Goal: Task Accomplishment & Management: Manage account settings

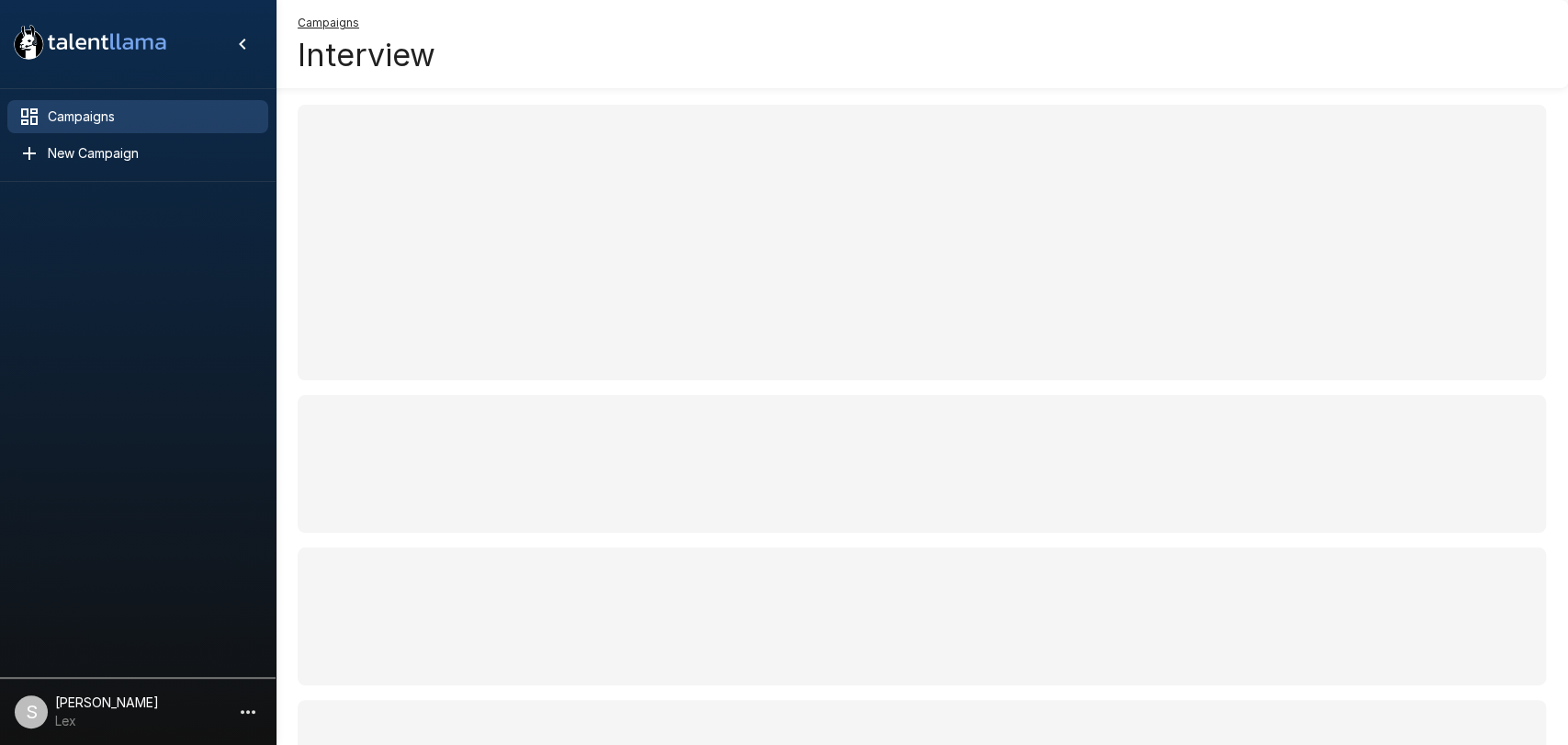
click at [24, 123] on icon at bounding box center [29, 117] width 16 height 16
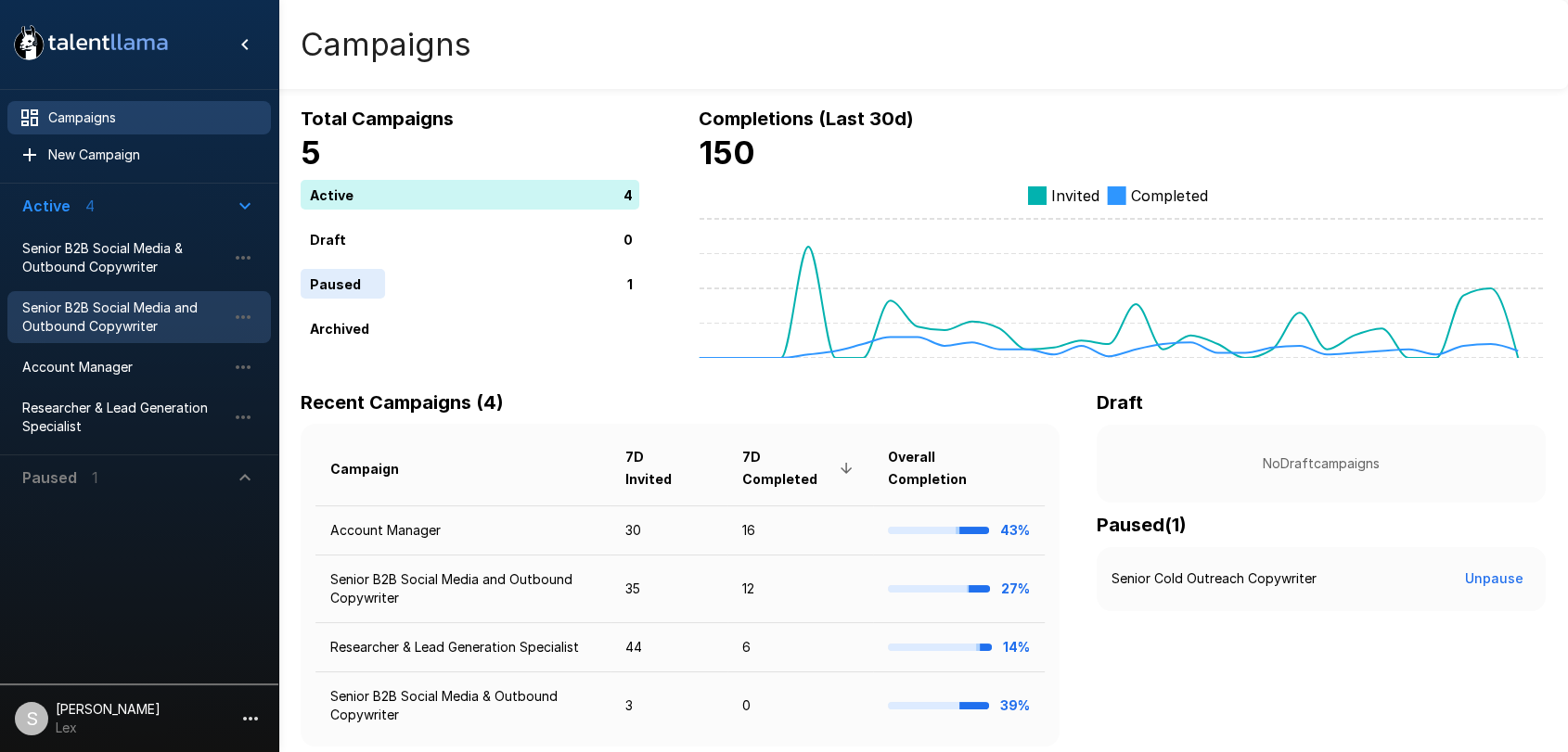
click at [107, 294] on div "Senior B2B Social Media and Outbound Copywriter" at bounding box center [139, 316] width 264 height 52
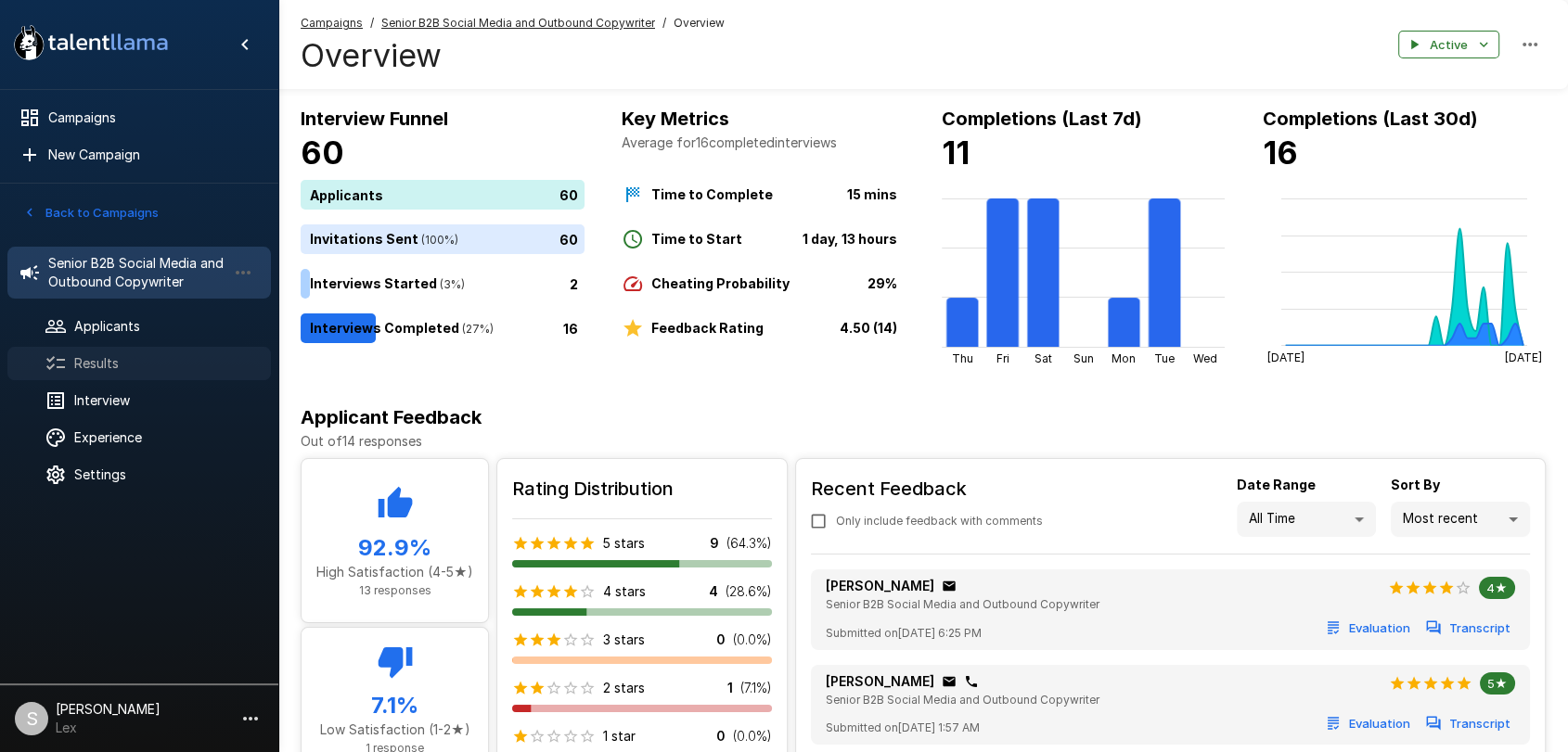
click at [96, 354] on span "Results" at bounding box center [164, 363] width 182 height 18
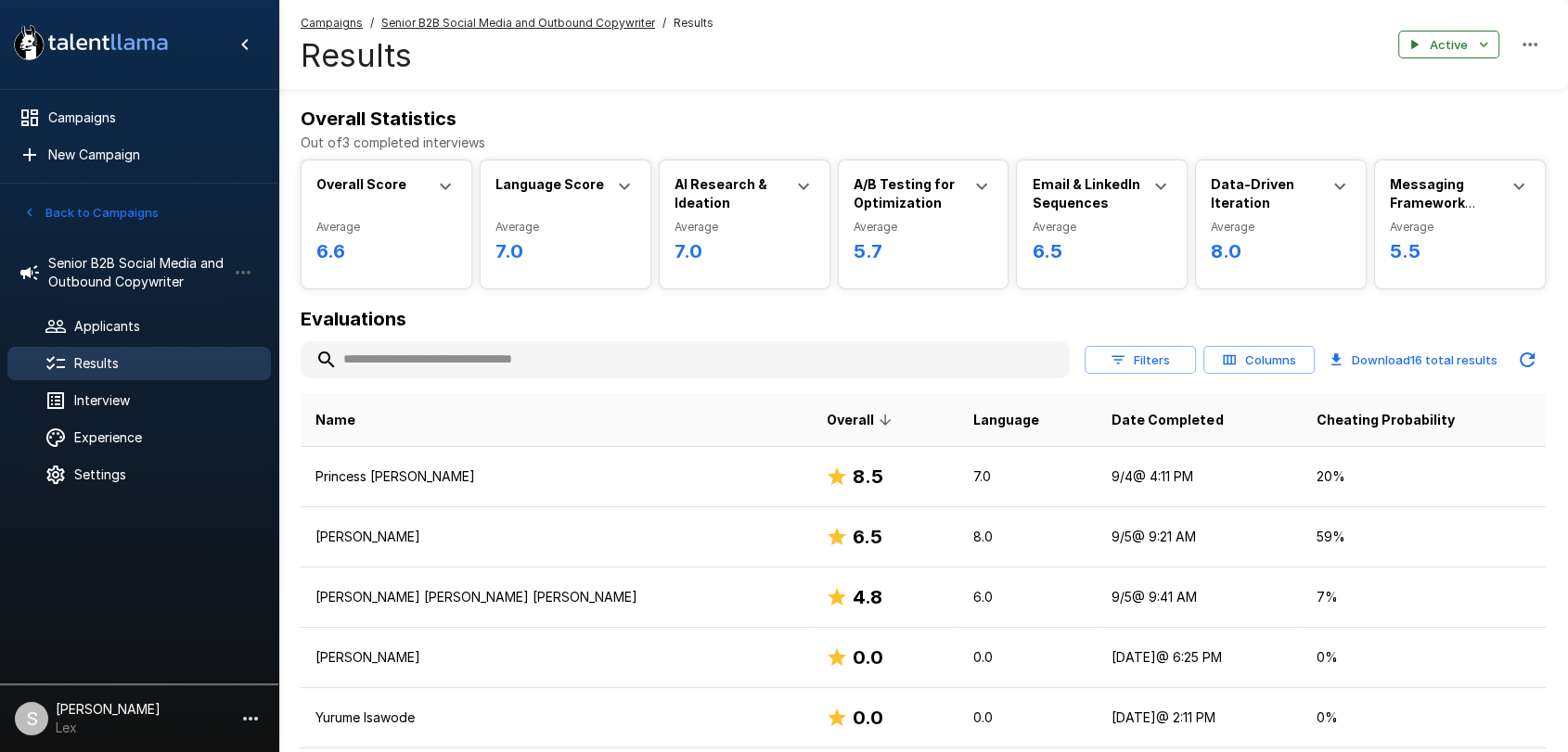
click at [72, 210] on button "Back to Campaigns" at bounding box center [90, 213] width 145 height 29
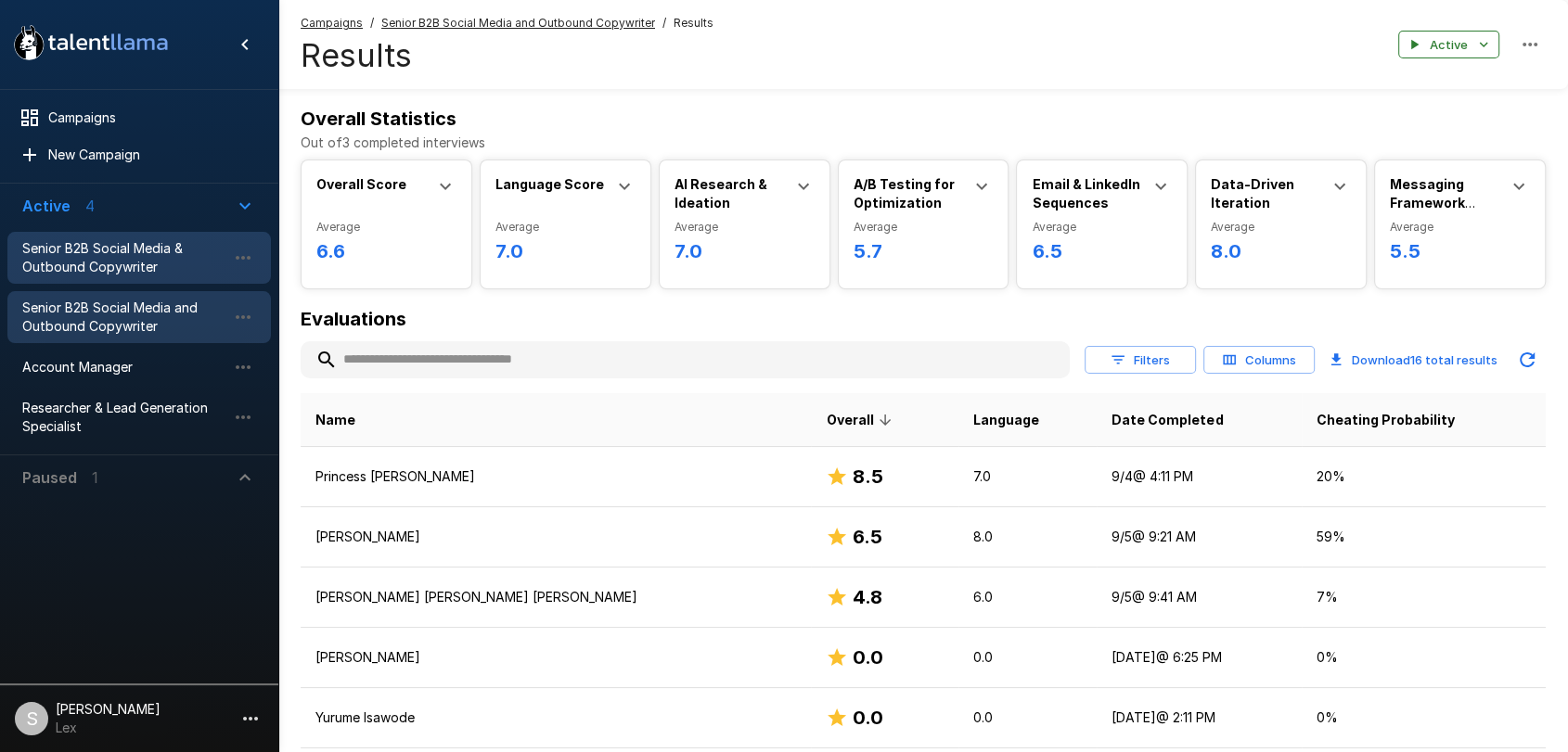
click at [110, 261] on span "Senior B2B Social Media & Outbound Copywriter" at bounding box center [125, 258] width 204 height 37
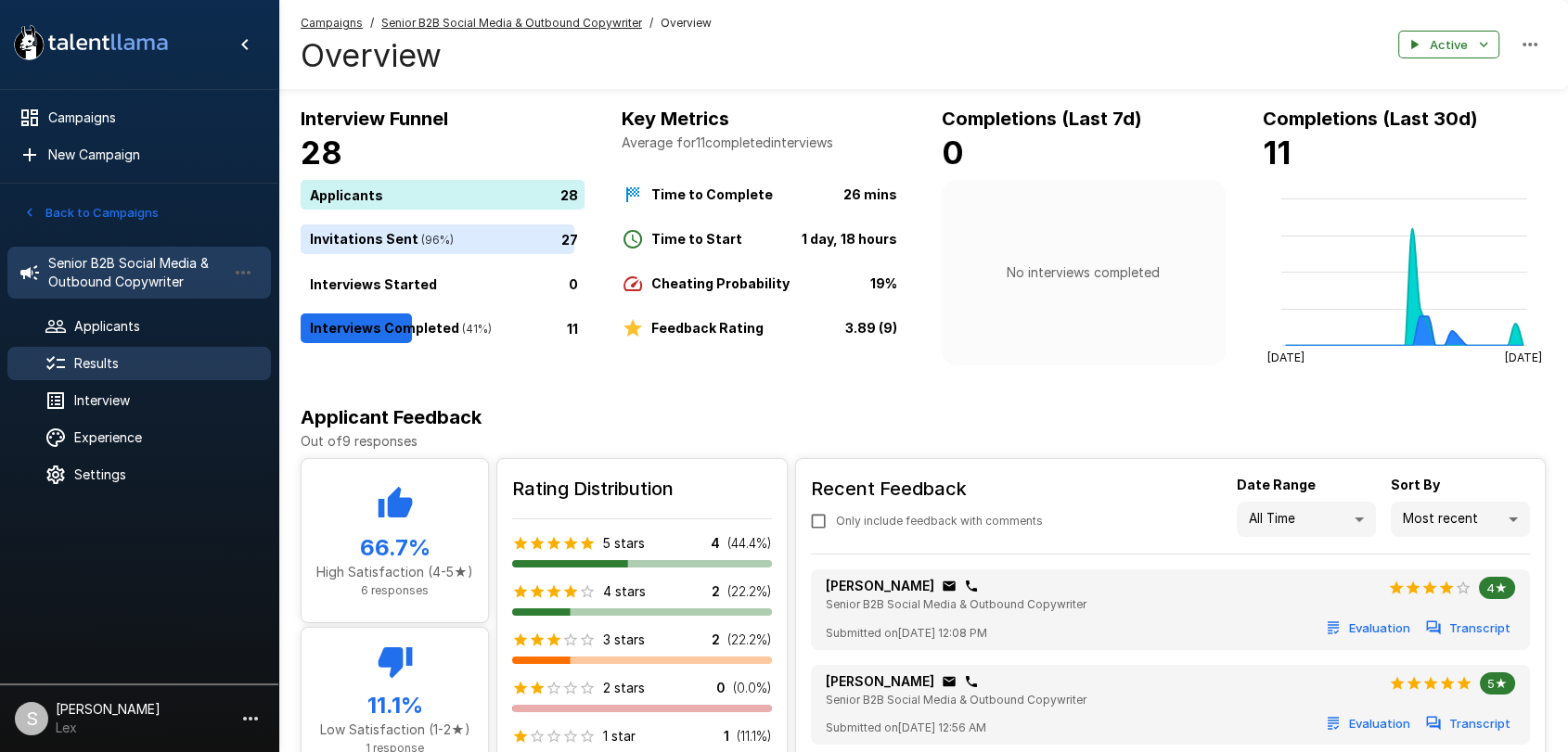
click at [83, 368] on span "Results" at bounding box center [164, 363] width 182 height 18
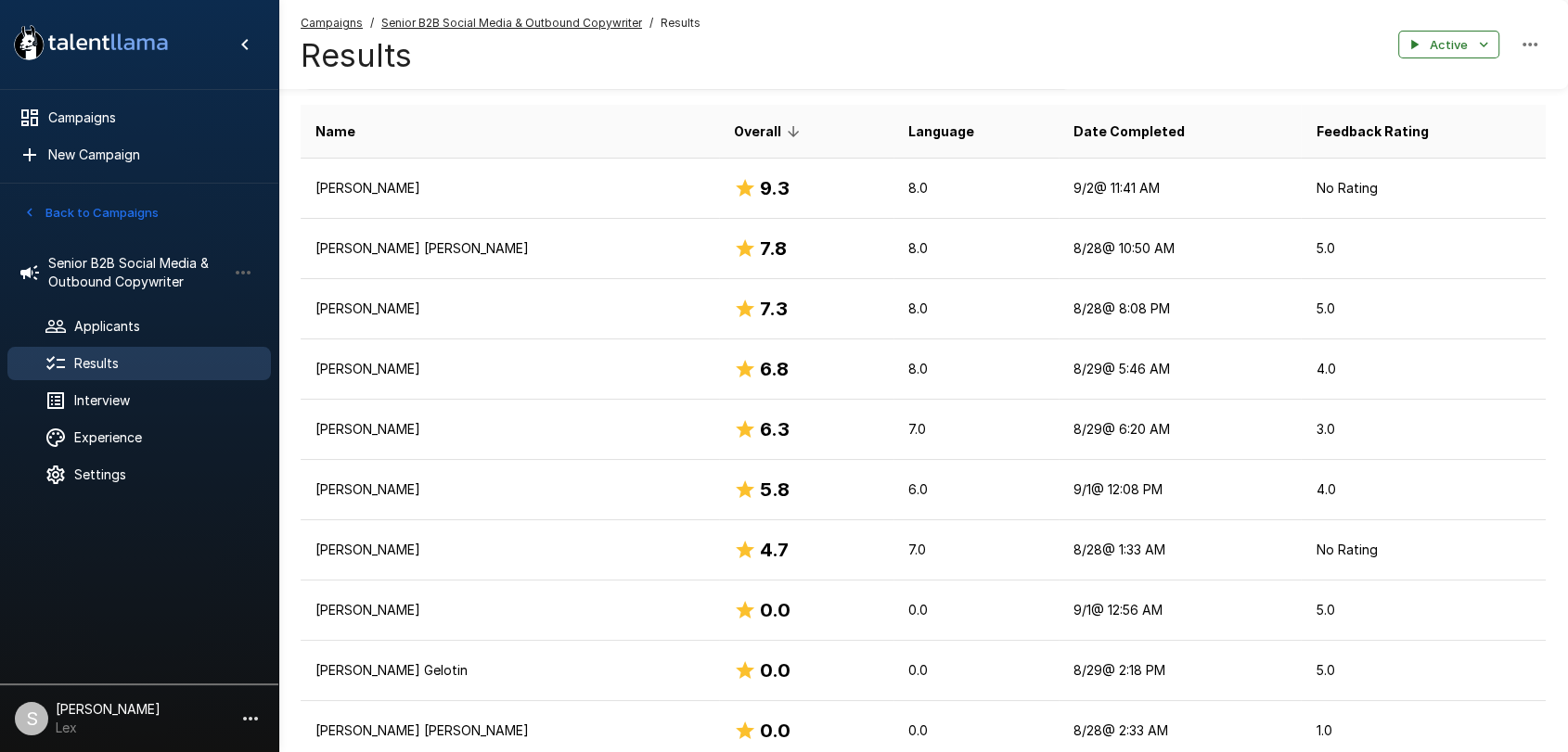
scroll to position [311, 0]
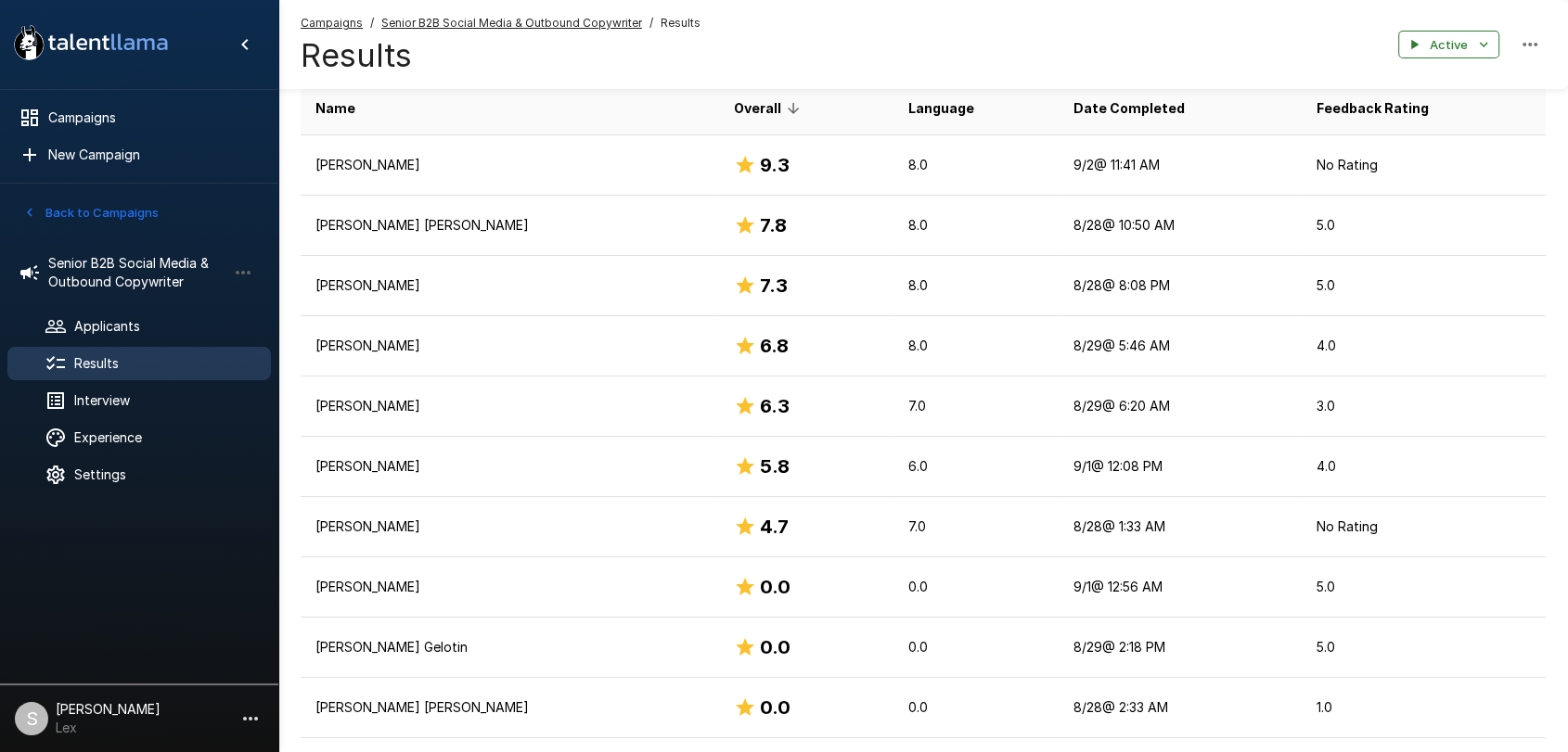
click at [24, 210] on icon "button" at bounding box center [29, 212] width 17 height 17
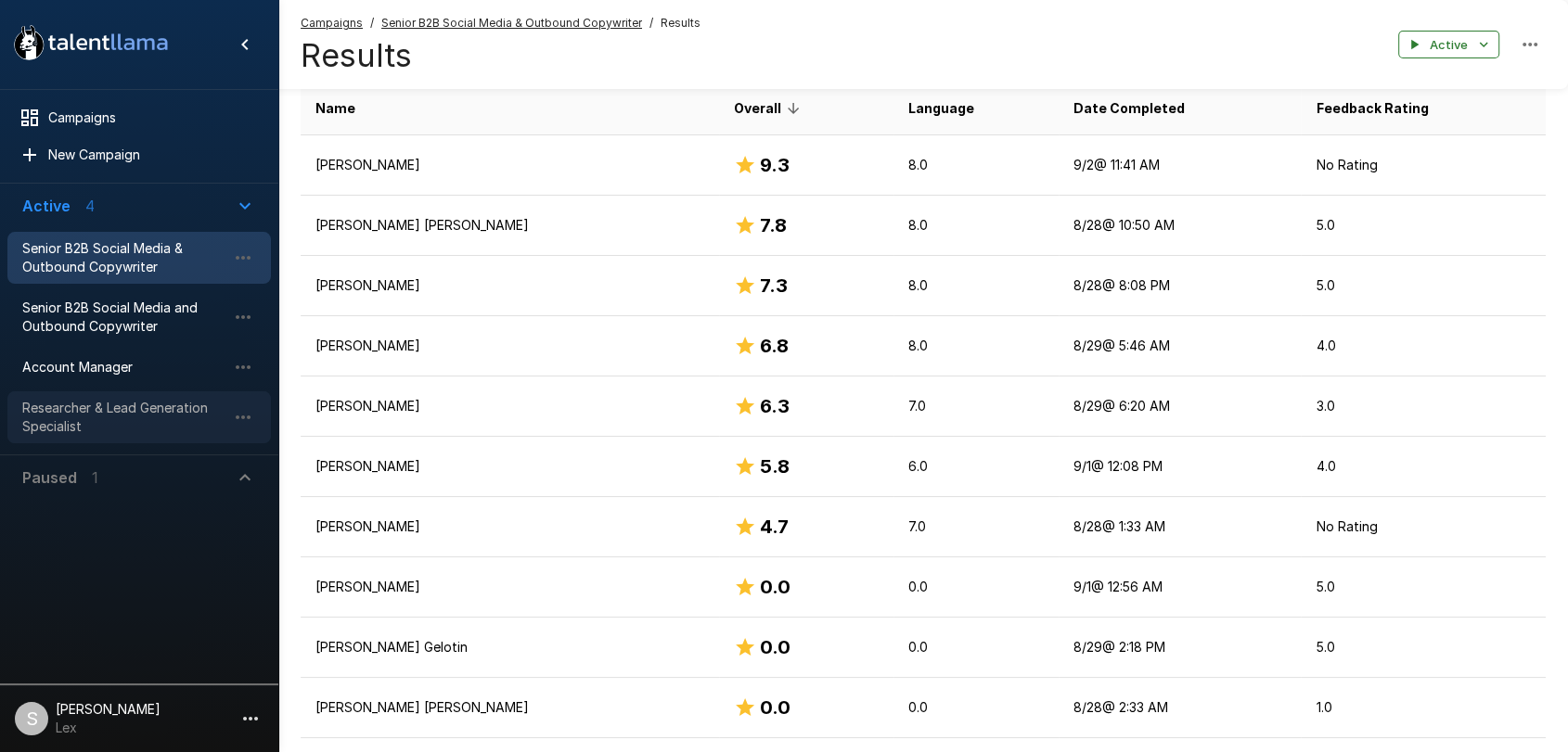
click at [90, 411] on span "Researcher & Lead Generation Specialist" at bounding box center [125, 417] width 204 height 37
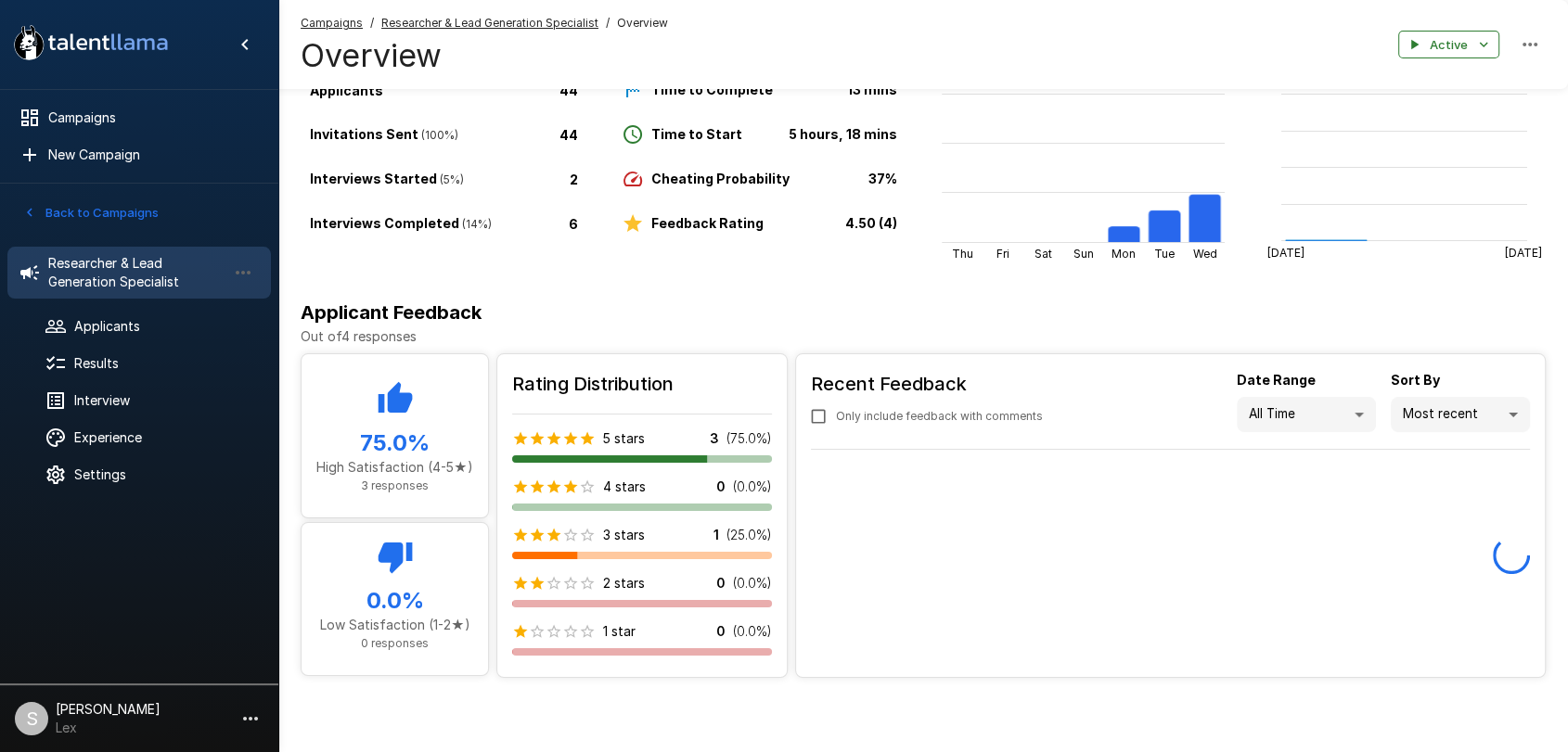
scroll to position [109, 0]
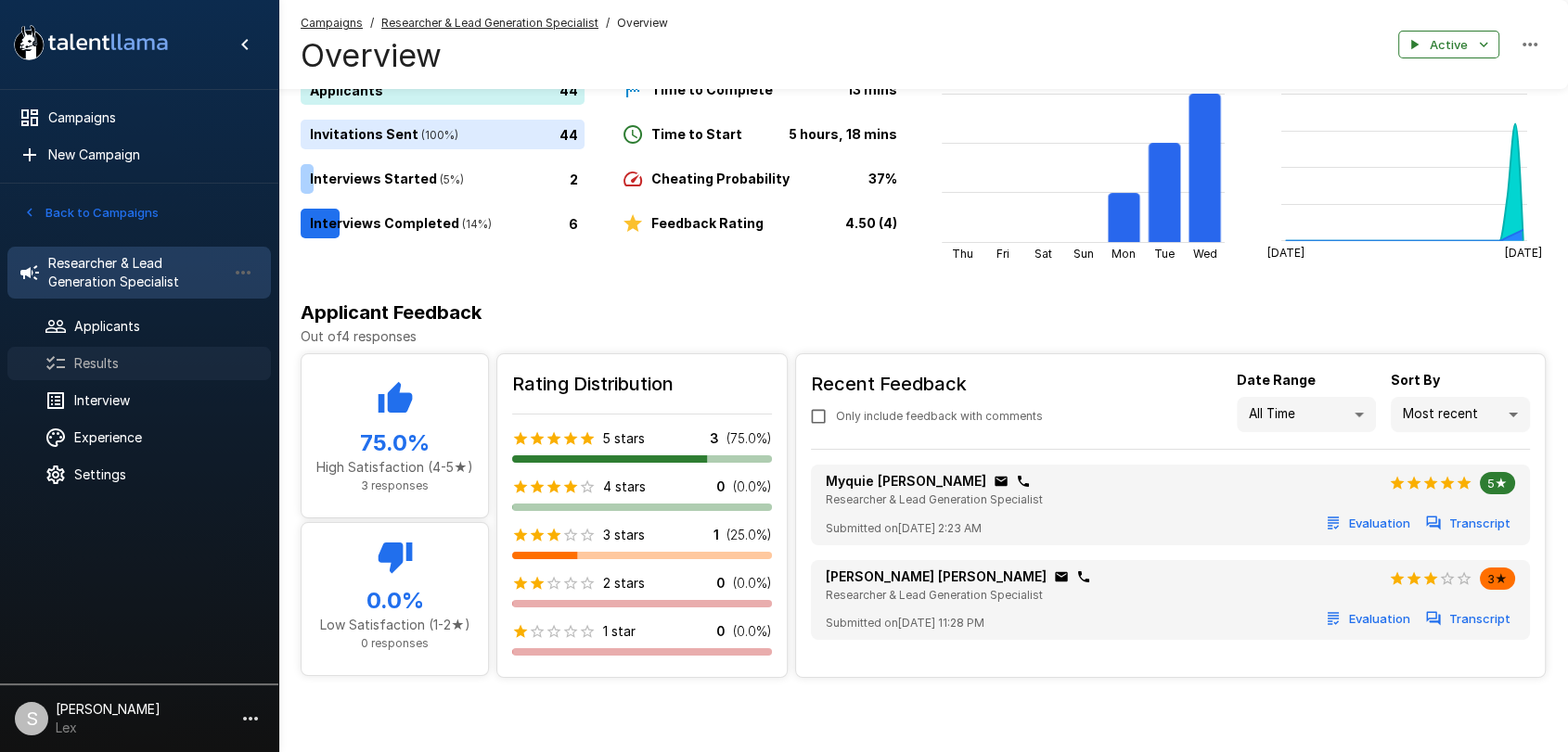
click at [105, 362] on span "Results" at bounding box center [164, 363] width 182 height 18
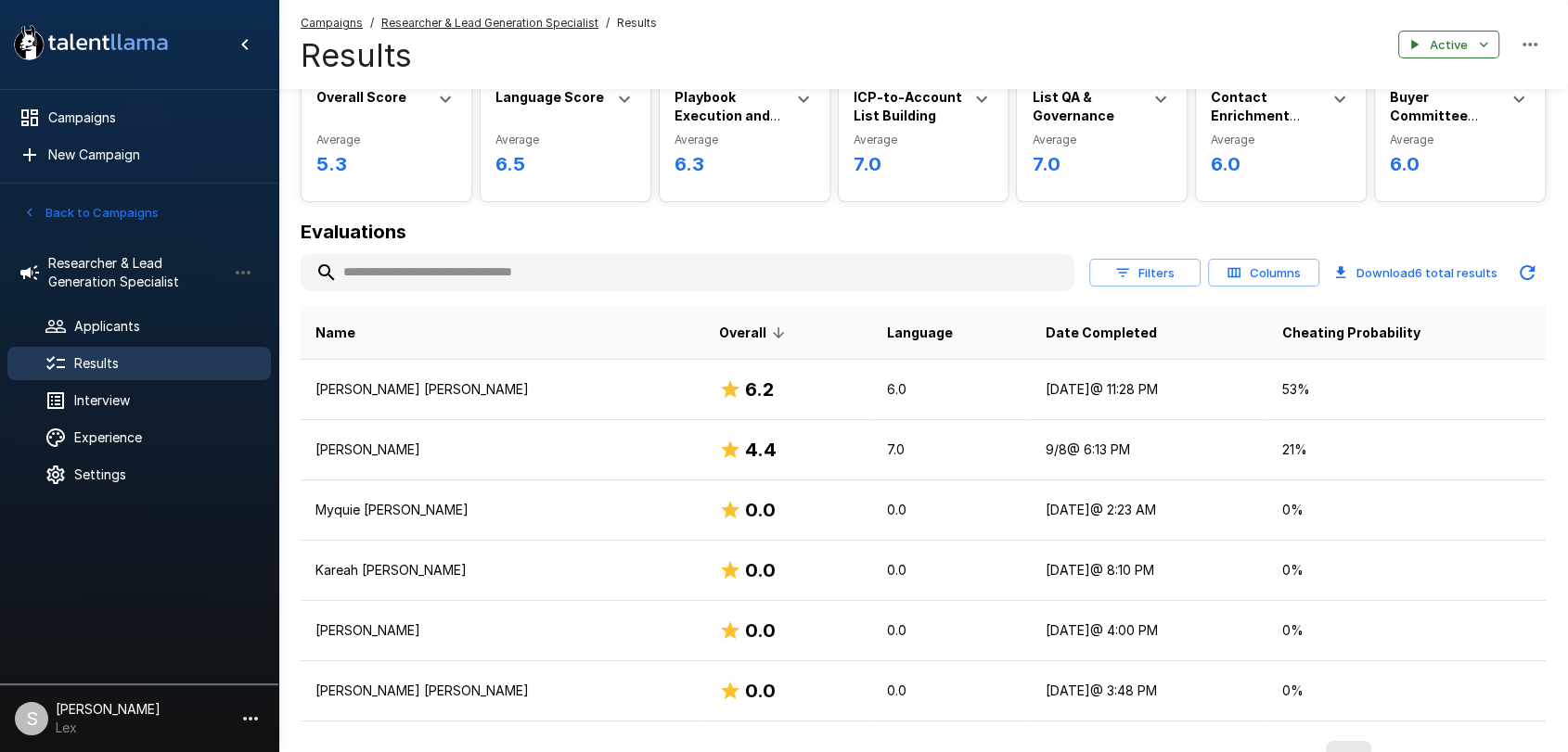
scroll to position [86, 0]
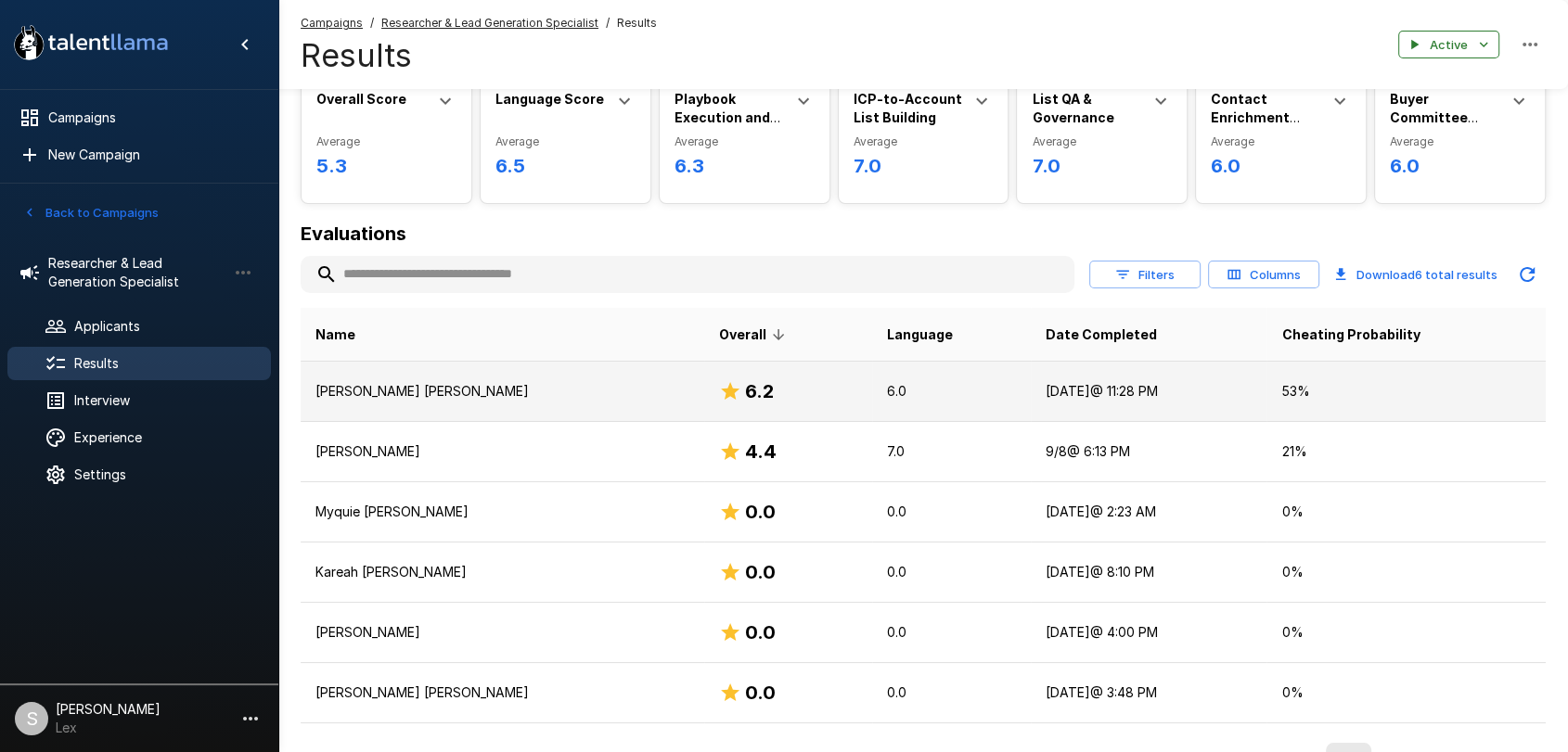
click at [680, 406] on td "[PERSON_NAME] [PERSON_NAME]" at bounding box center [502, 392] width 404 height 60
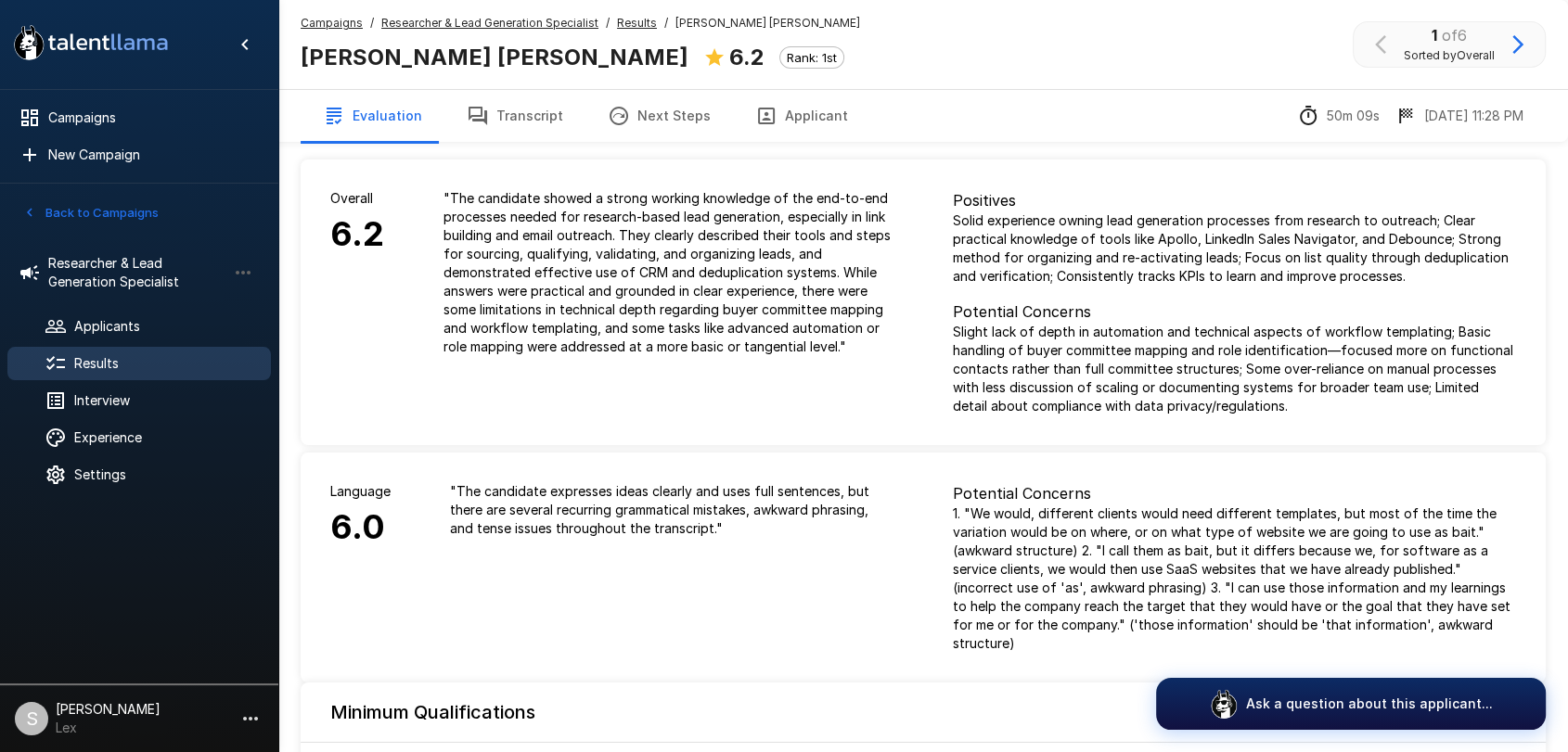
click at [769, 116] on button "Applicant" at bounding box center [801, 116] width 137 height 52
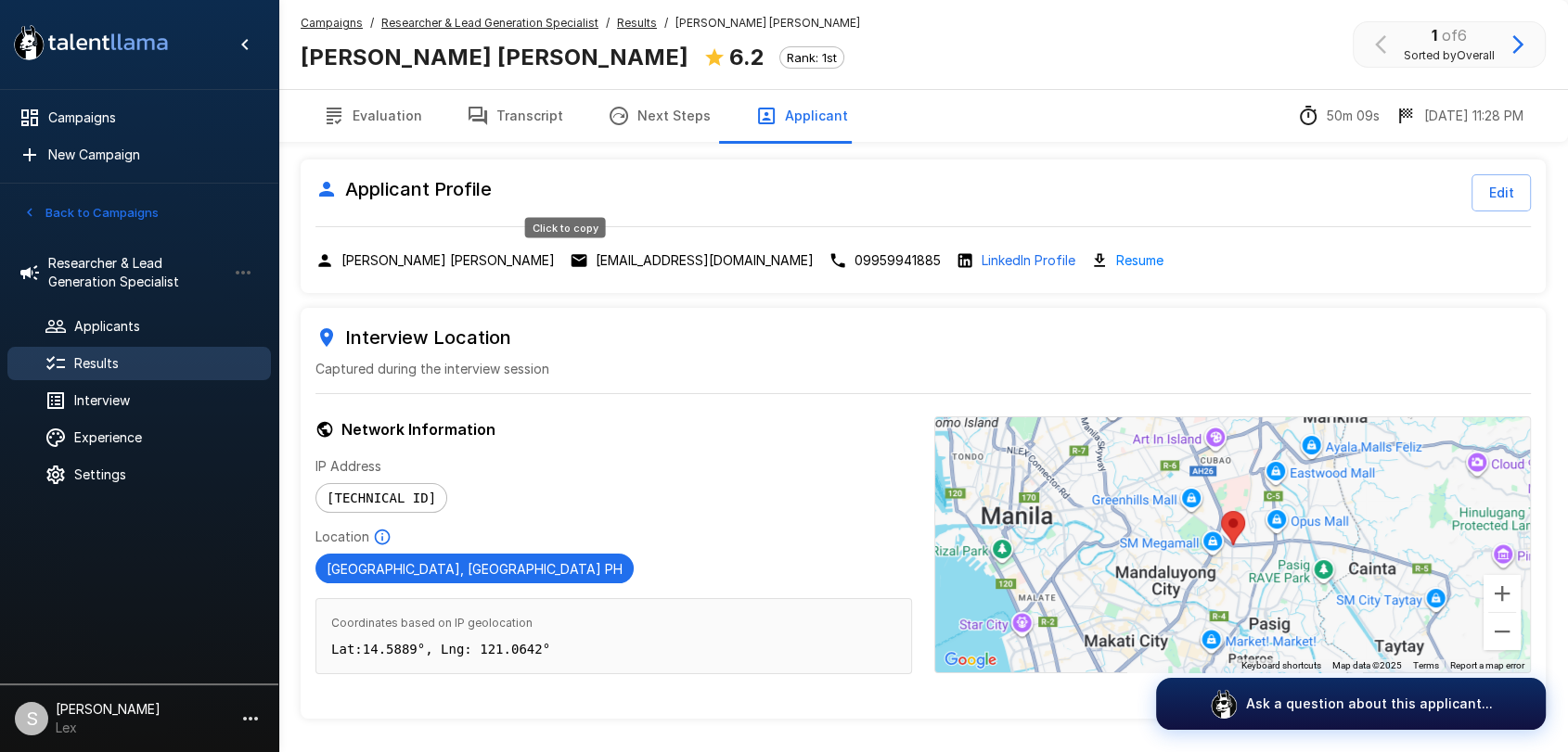
click at [595, 256] on p "[EMAIL_ADDRESS][DOMAIN_NAME]" at bounding box center [704, 260] width 218 height 18
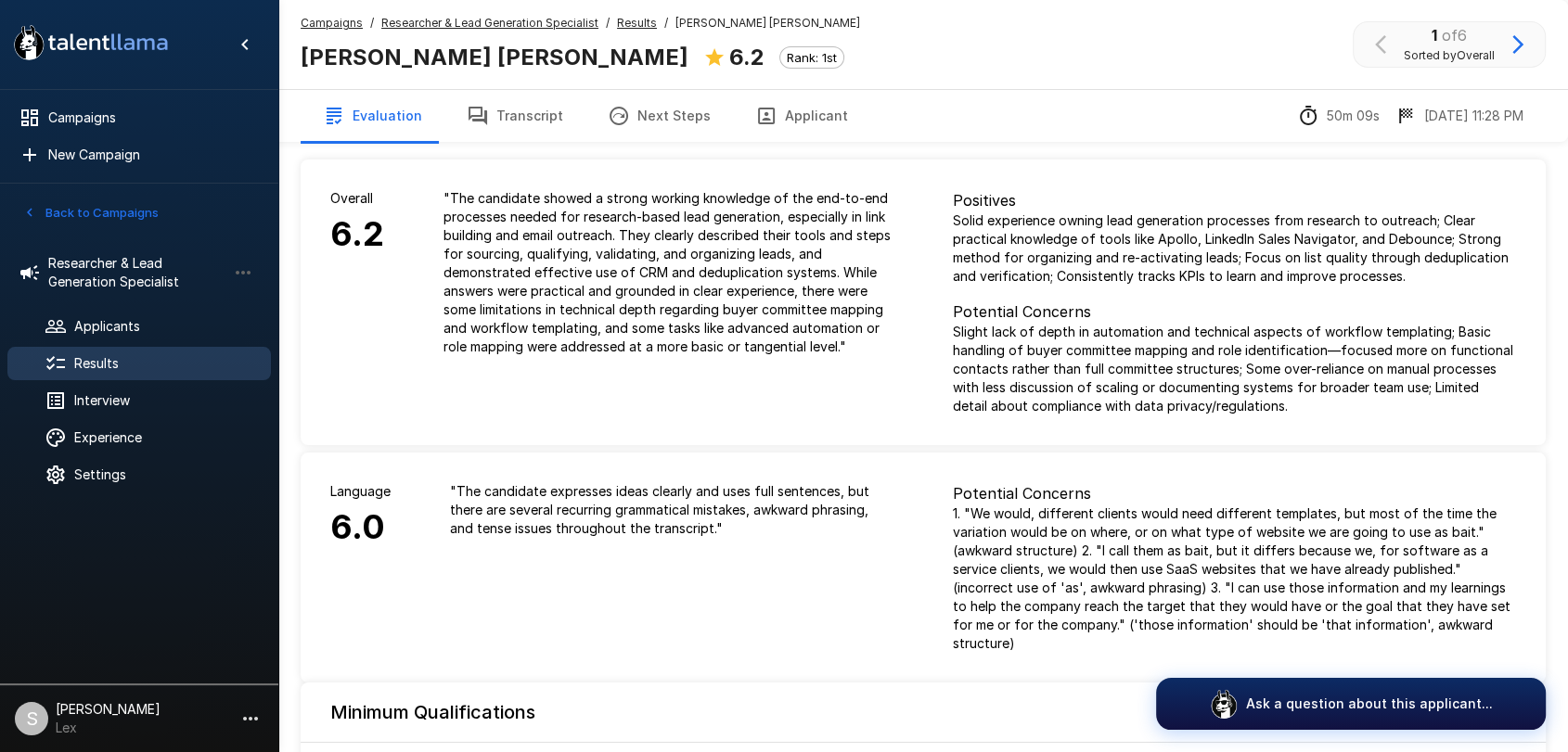
click at [64, 211] on button "Back to Campaigns" at bounding box center [90, 213] width 145 height 29
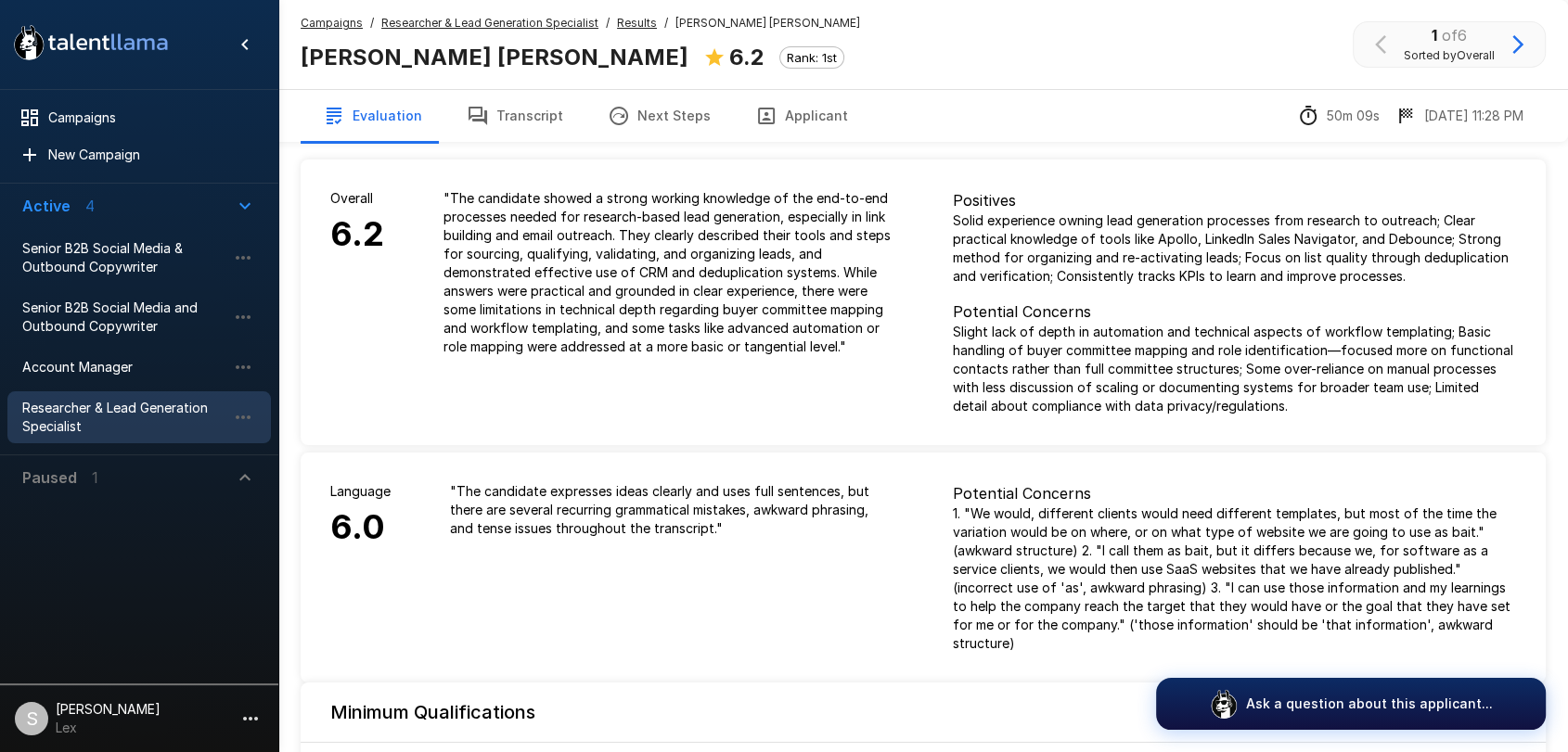
click at [73, 408] on span "Researcher & Lead Generation Specialist" at bounding box center [125, 417] width 204 height 37
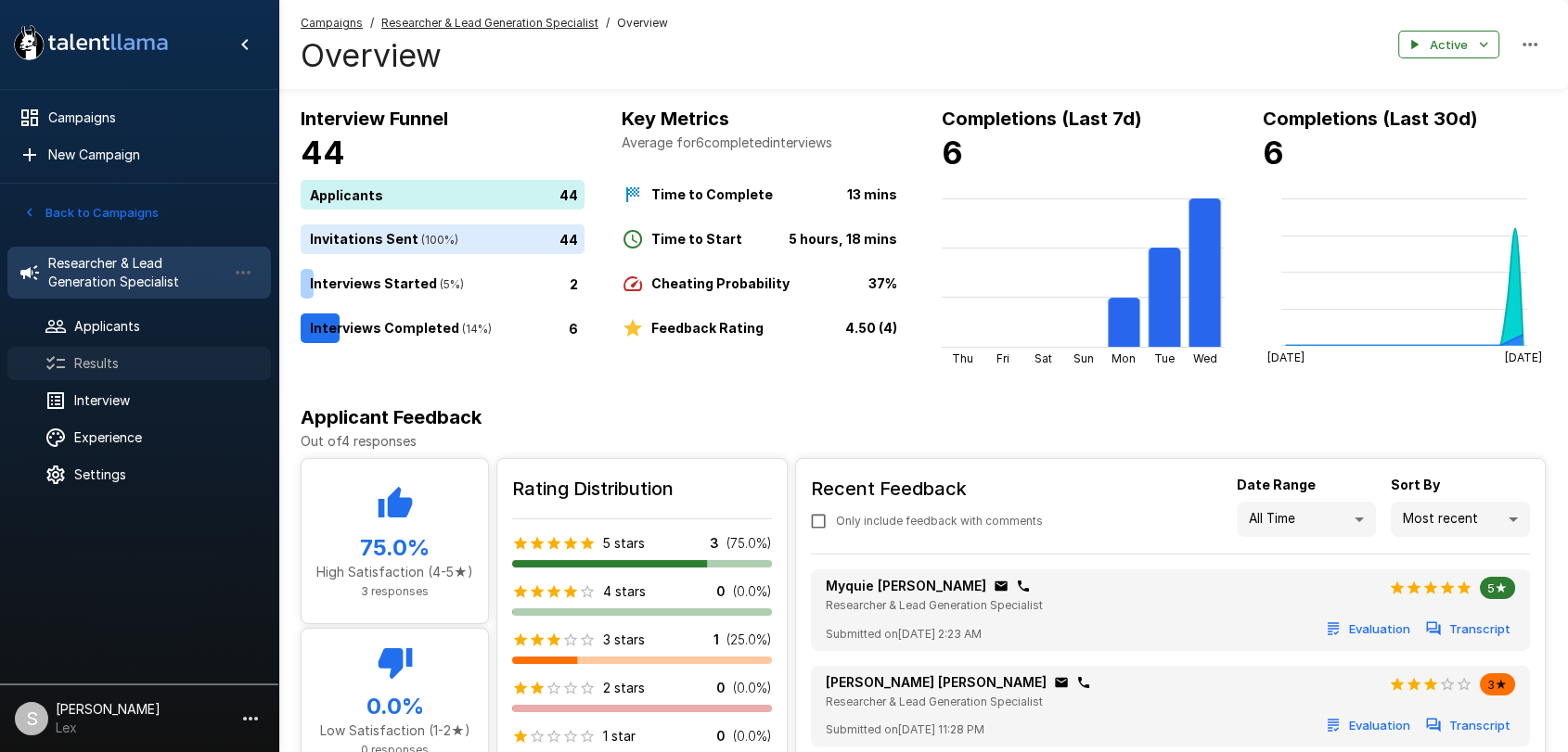
click at [74, 357] on span "Results" at bounding box center [164, 363] width 182 height 18
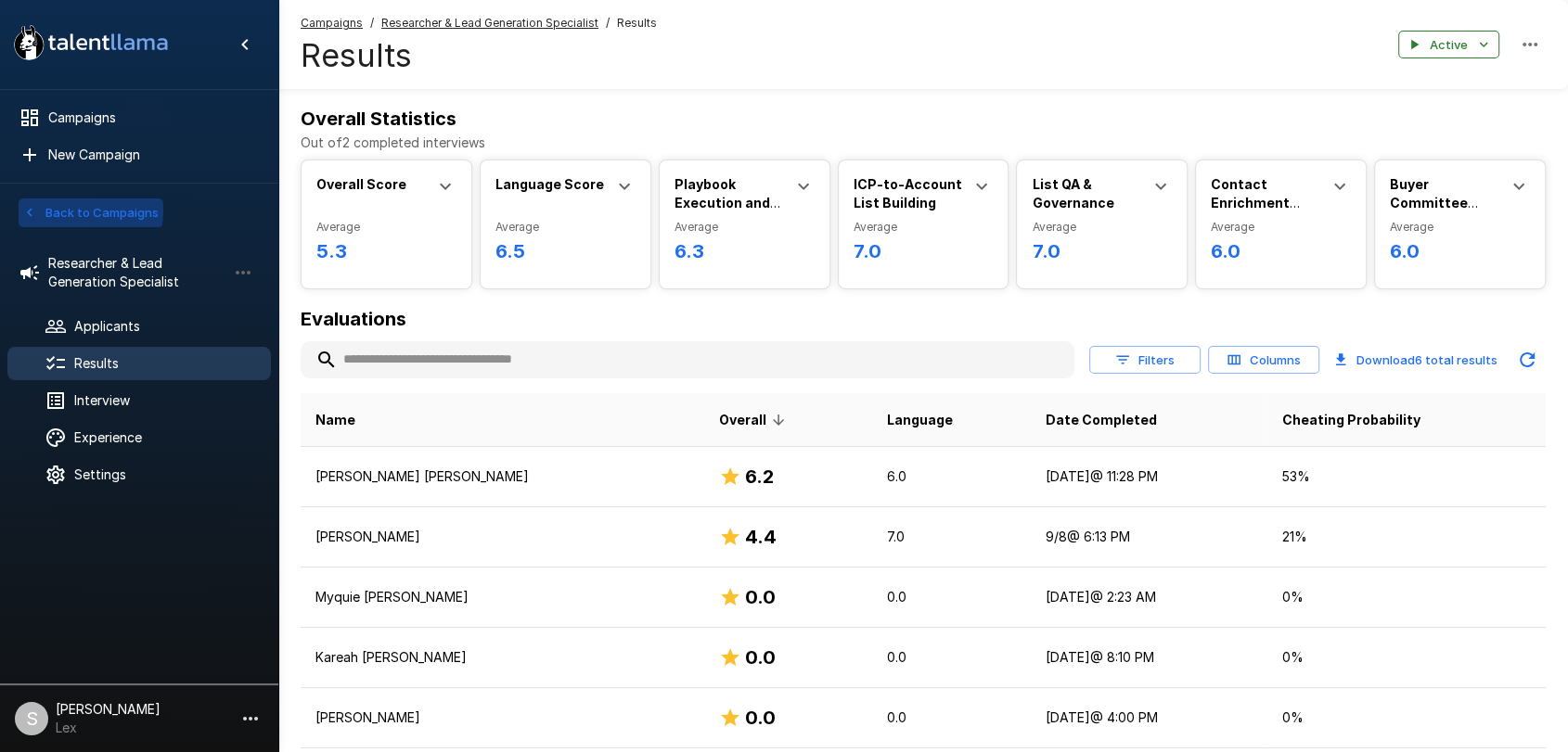
click at [29, 210] on icon "button" at bounding box center [29, 212] width 17 height 17
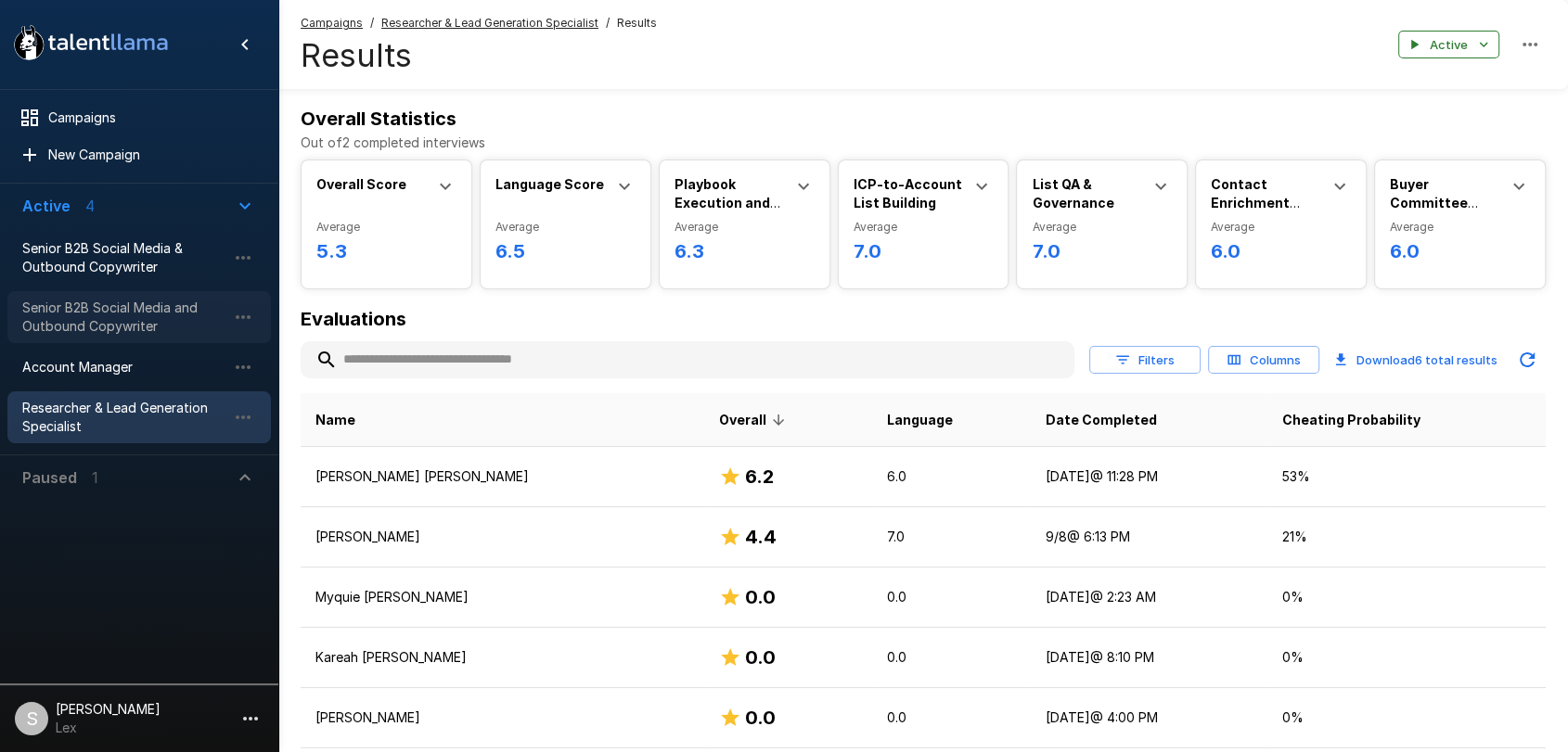
click at [77, 325] on span "Senior B2B Social Media and Outbound Copywriter" at bounding box center [125, 317] width 204 height 37
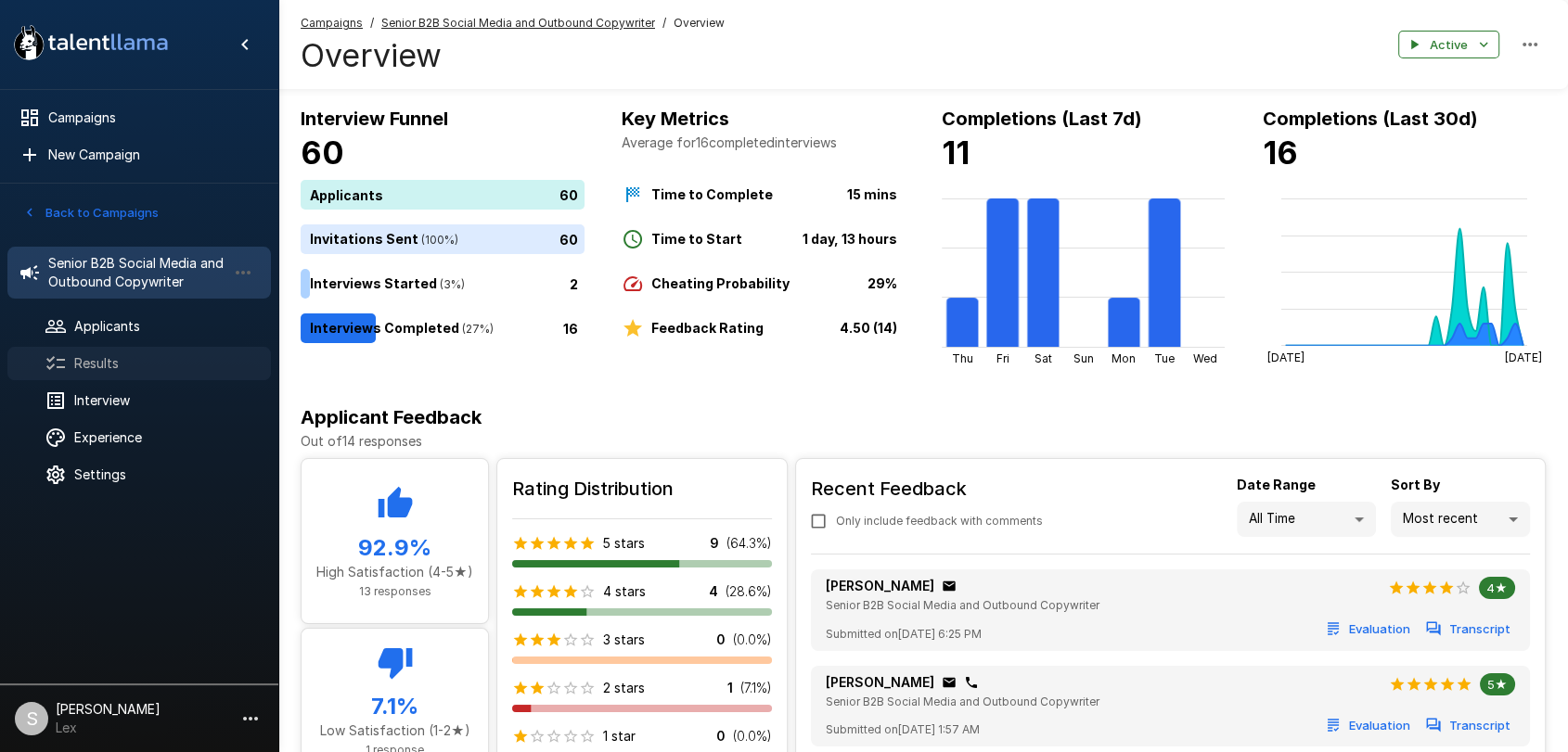
click at [82, 362] on span "Results" at bounding box center [164, 363] width 182 height 18
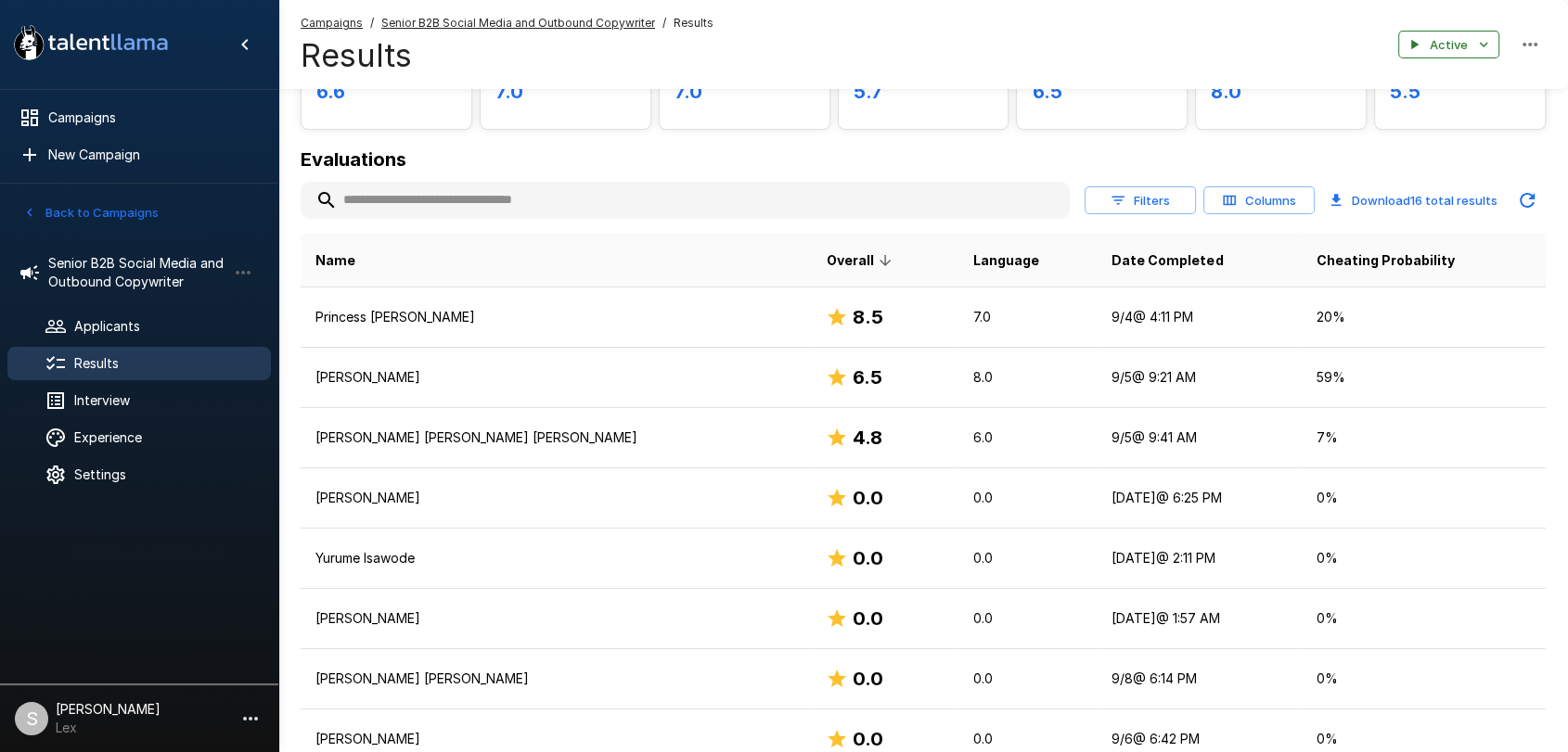
scroll to position [167, 0]
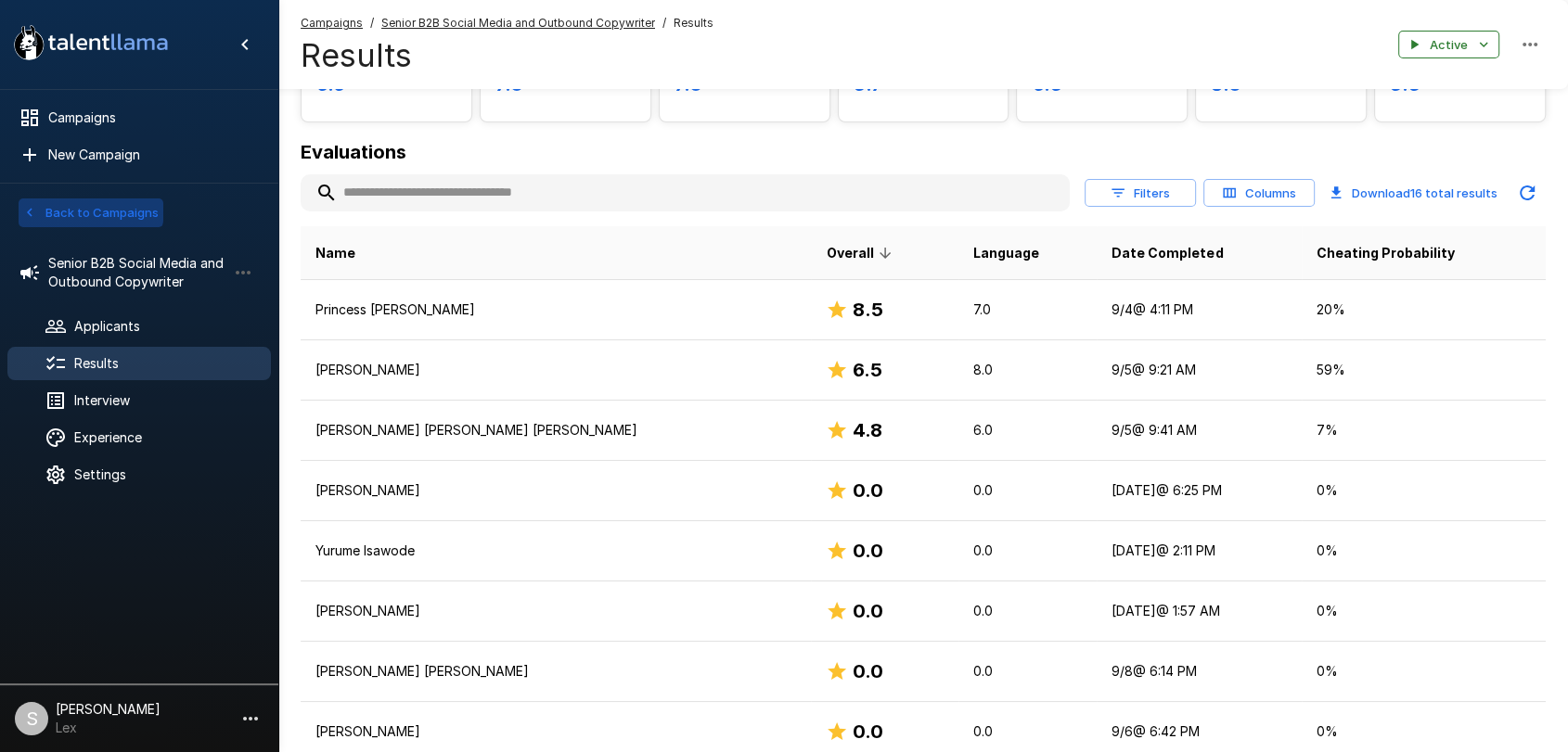
click at [26, 205] on icon "button" at bounding box center [29, 212] width 17 height 17
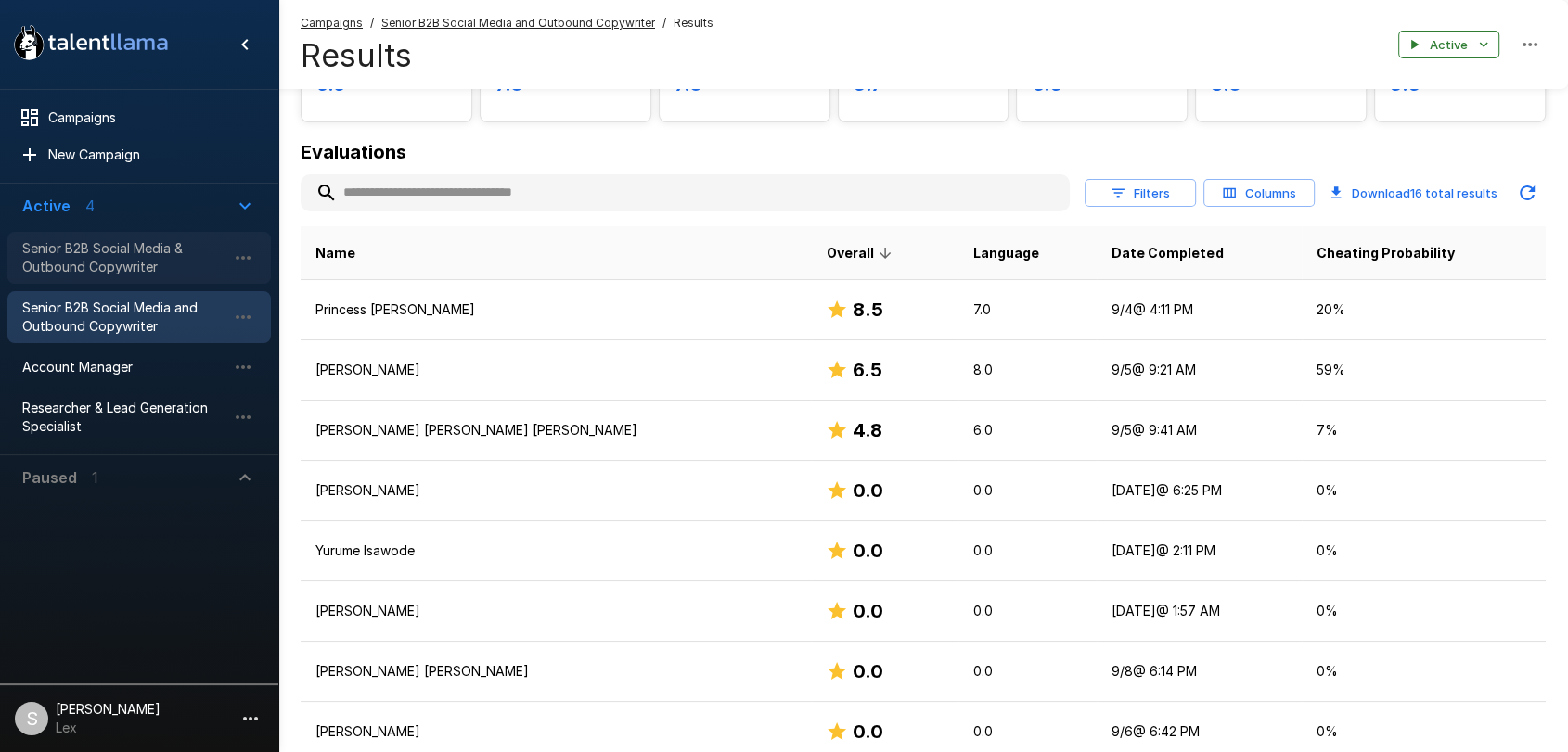
click at [50, 262] on span "Senior B2B Social Media & Outbound Copywriter" at bounding box center [125, 258] width 204 height 37
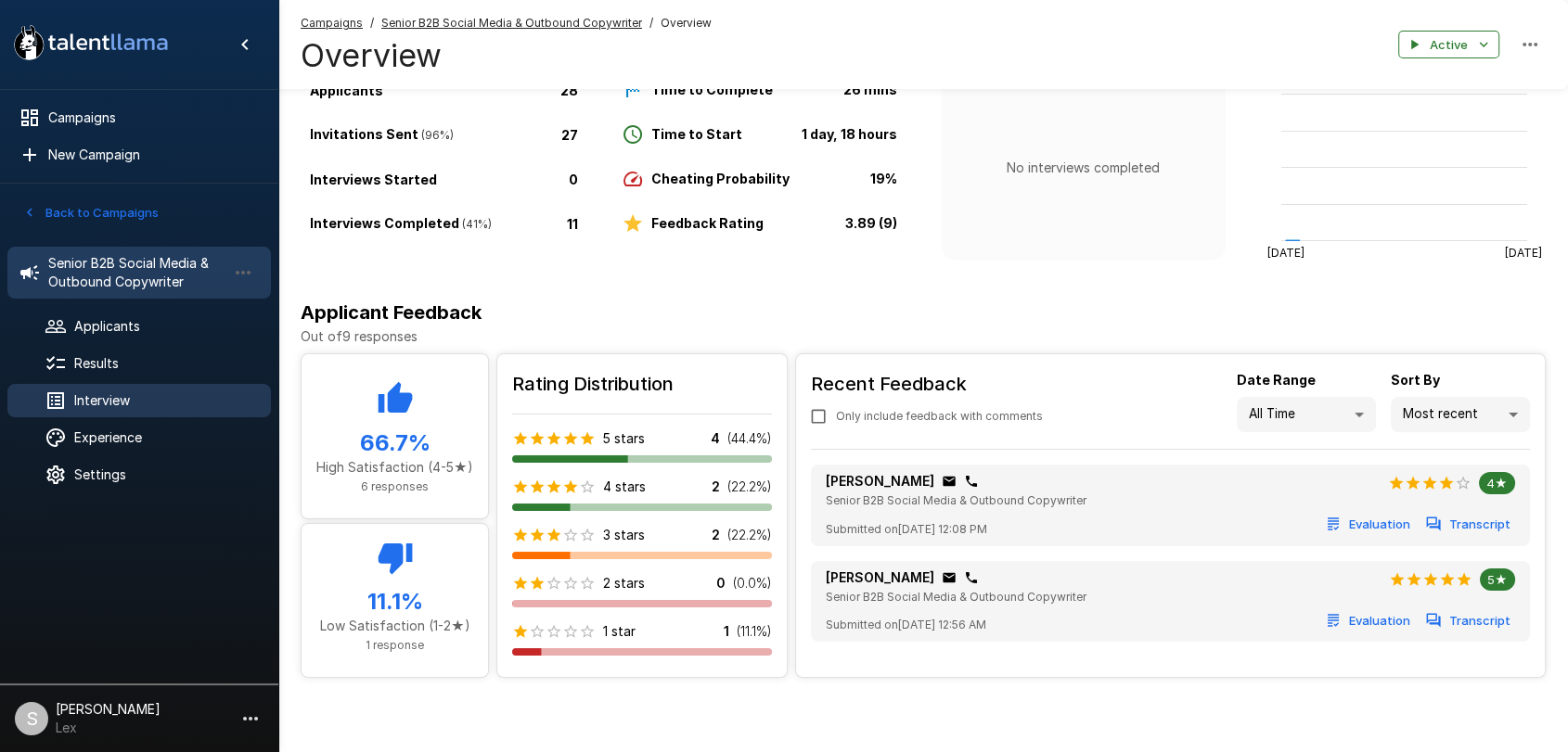
scroll to position [109, 0]
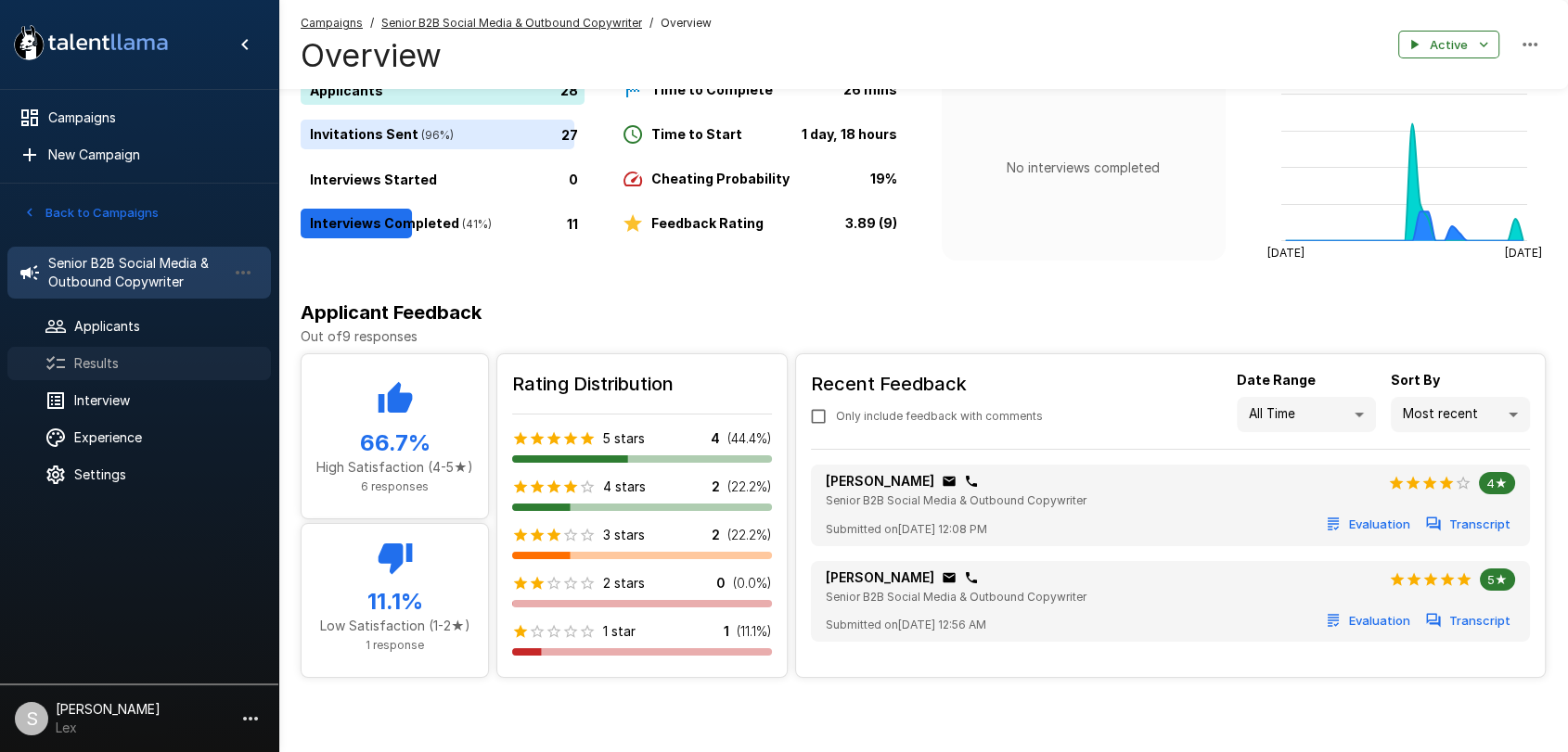
click at [79, 364] on span "Results" at bounding box center [164, 363] width 182 height 18
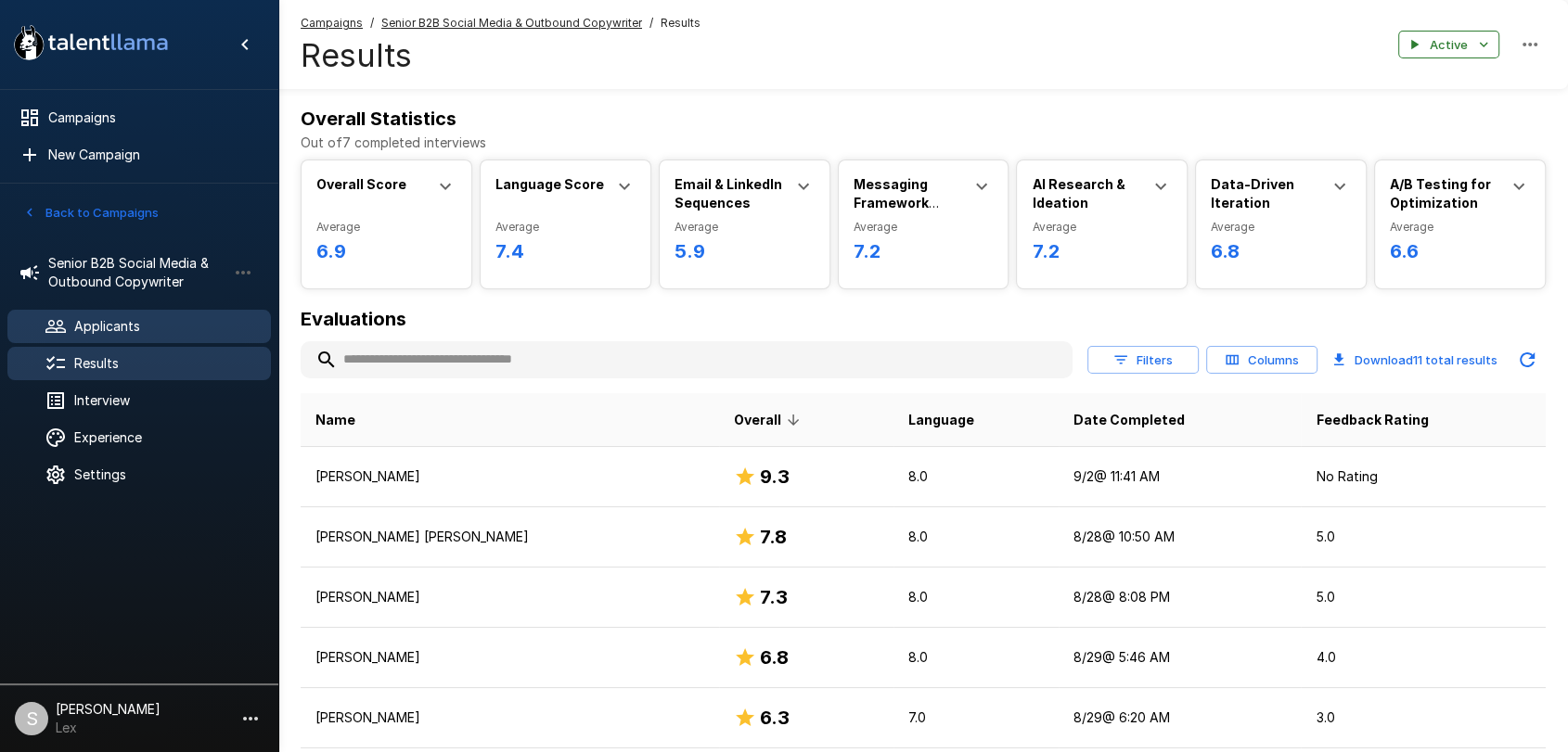
click at [155, 331] on span "Applicants" at bounding box center [164, 326] width 182 height 18
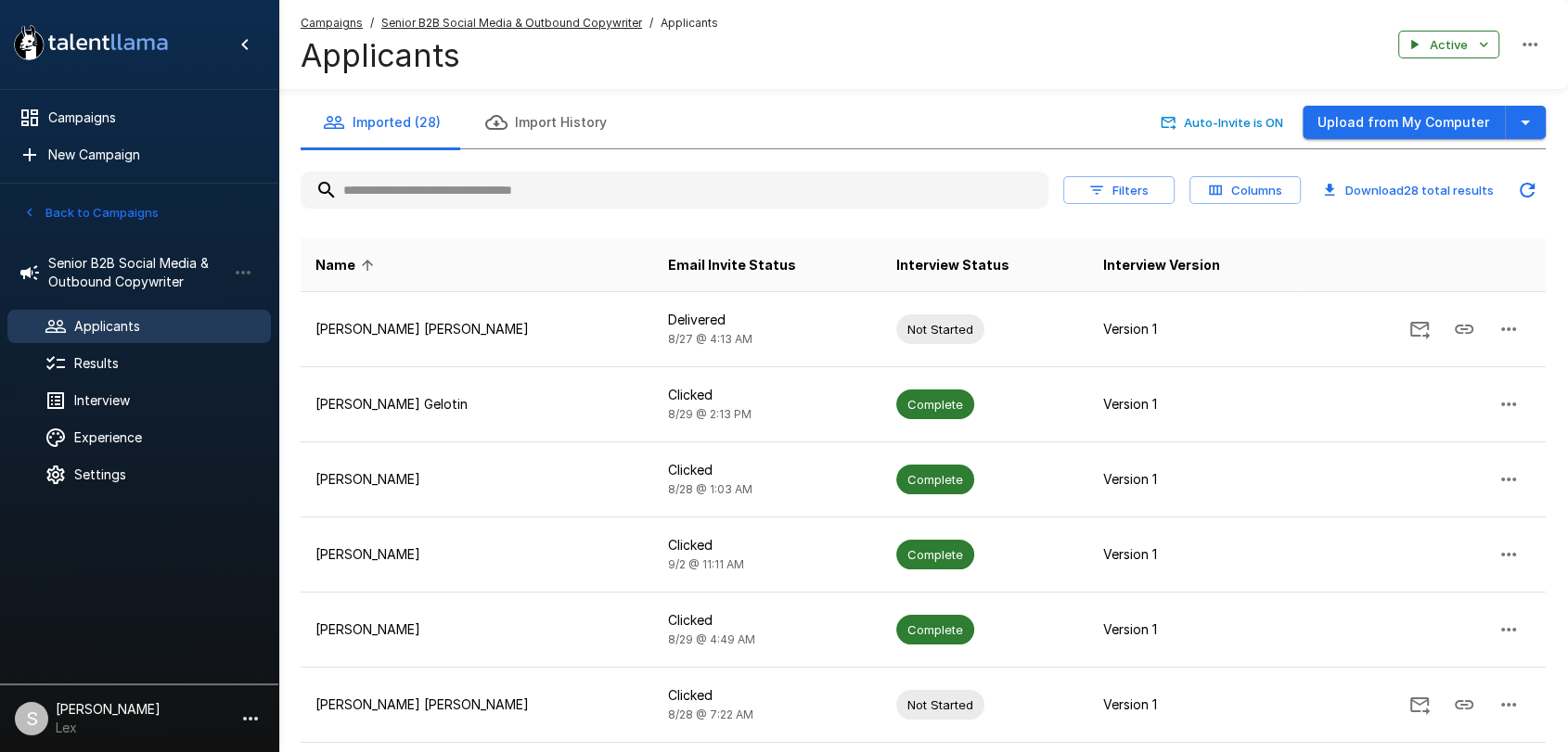
click at [427, 180] on input "text" at bounding box center [674, 190] width 748 height 33
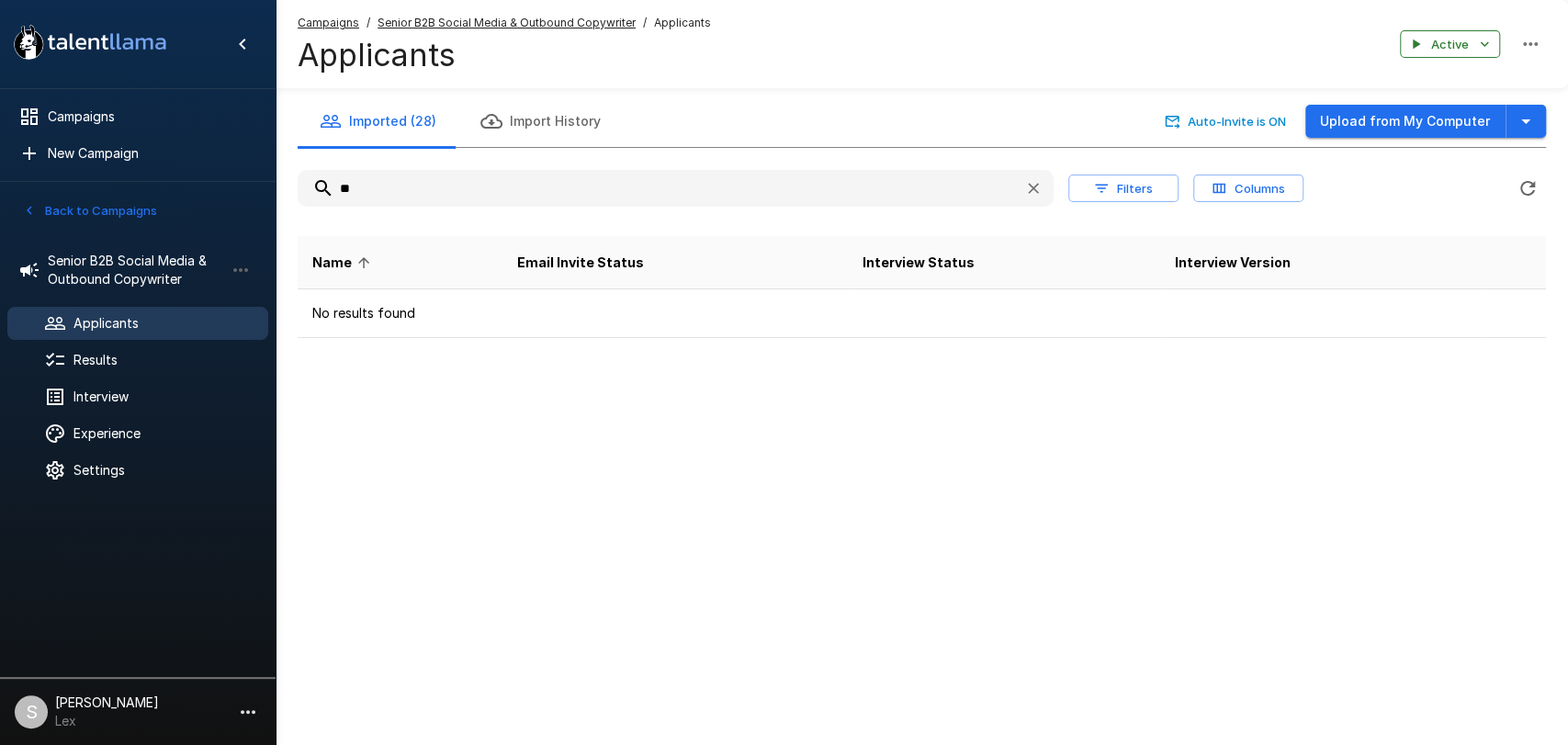
type input "*"
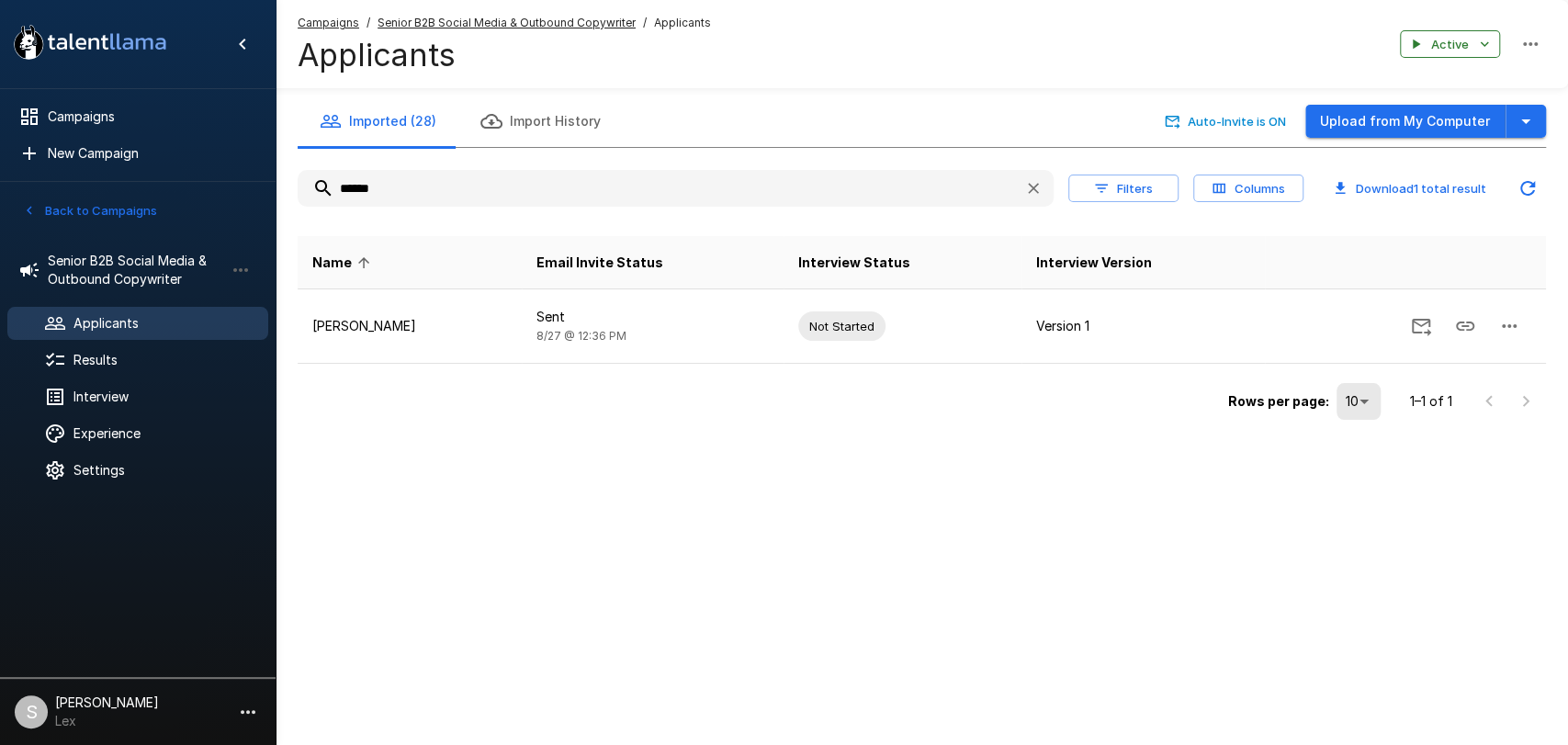
type input "******"
click at [34, 203] on icon "button" at bounding box center [29, 210] width 16 height 16
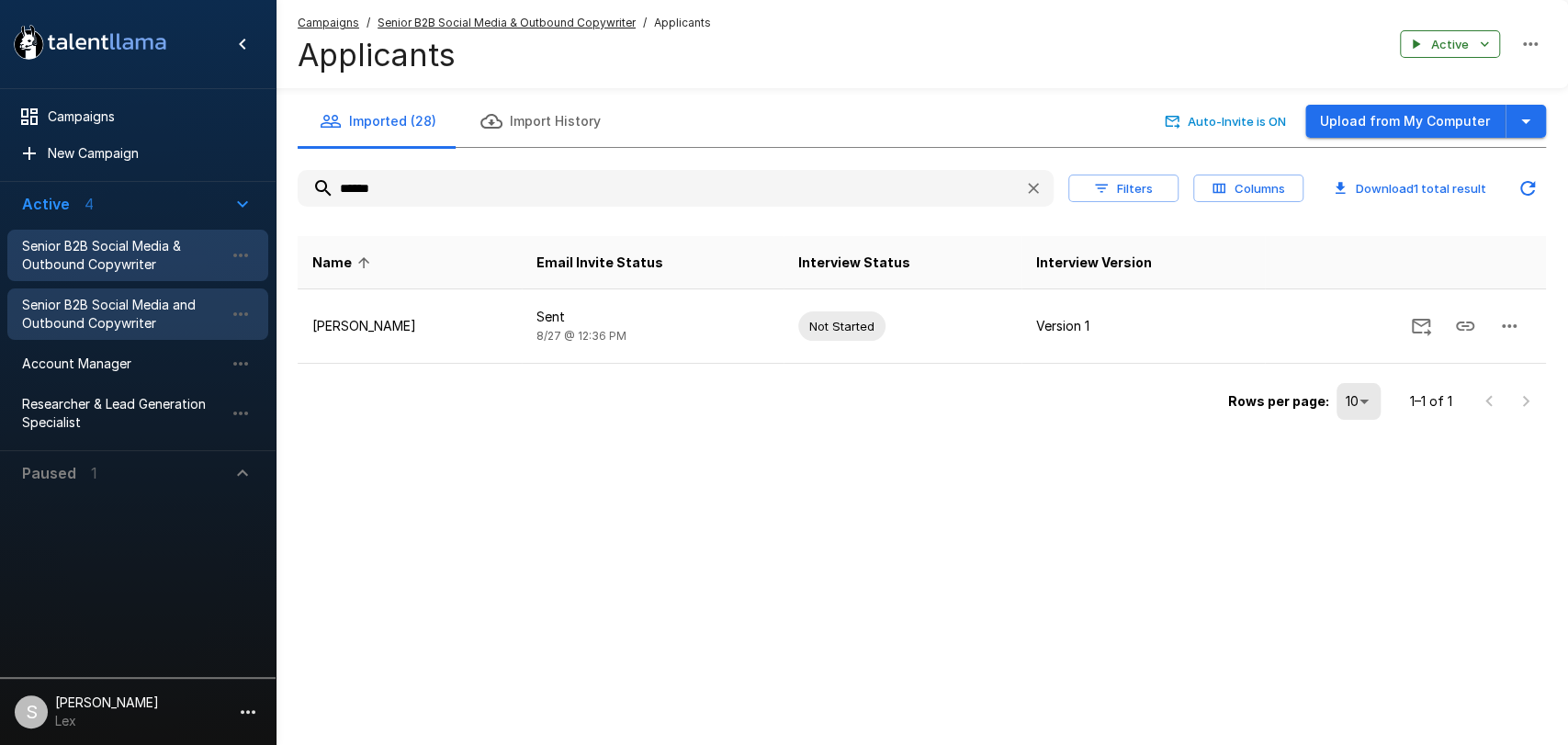
click at [107, 307] on span "Senior B2B Social Media and Outbound Copywriter" at bounding box center [123, 314] width 202 height 37
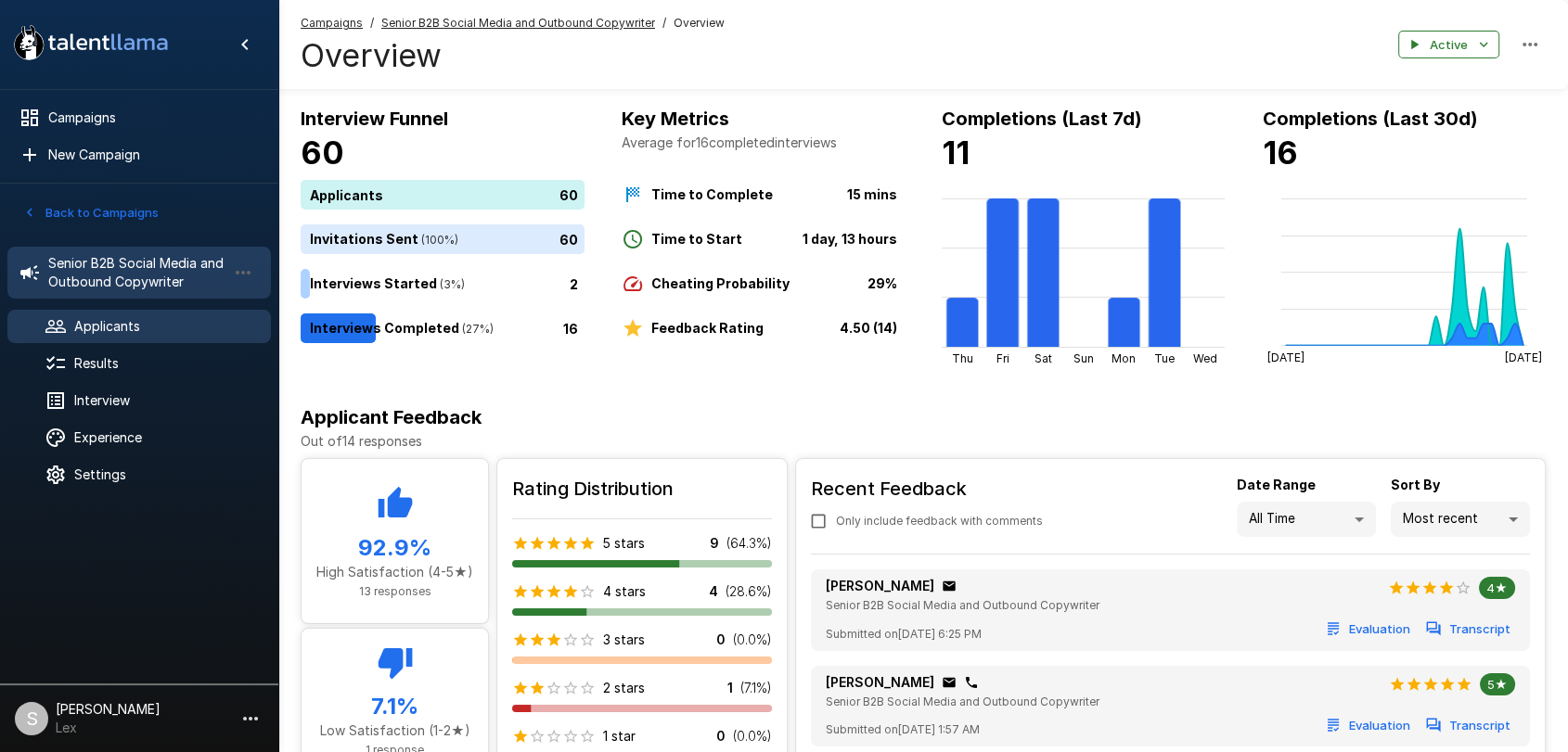
click at [122, 324] on span "Applicants" at bounding box center [164, 326] width 182 height 18
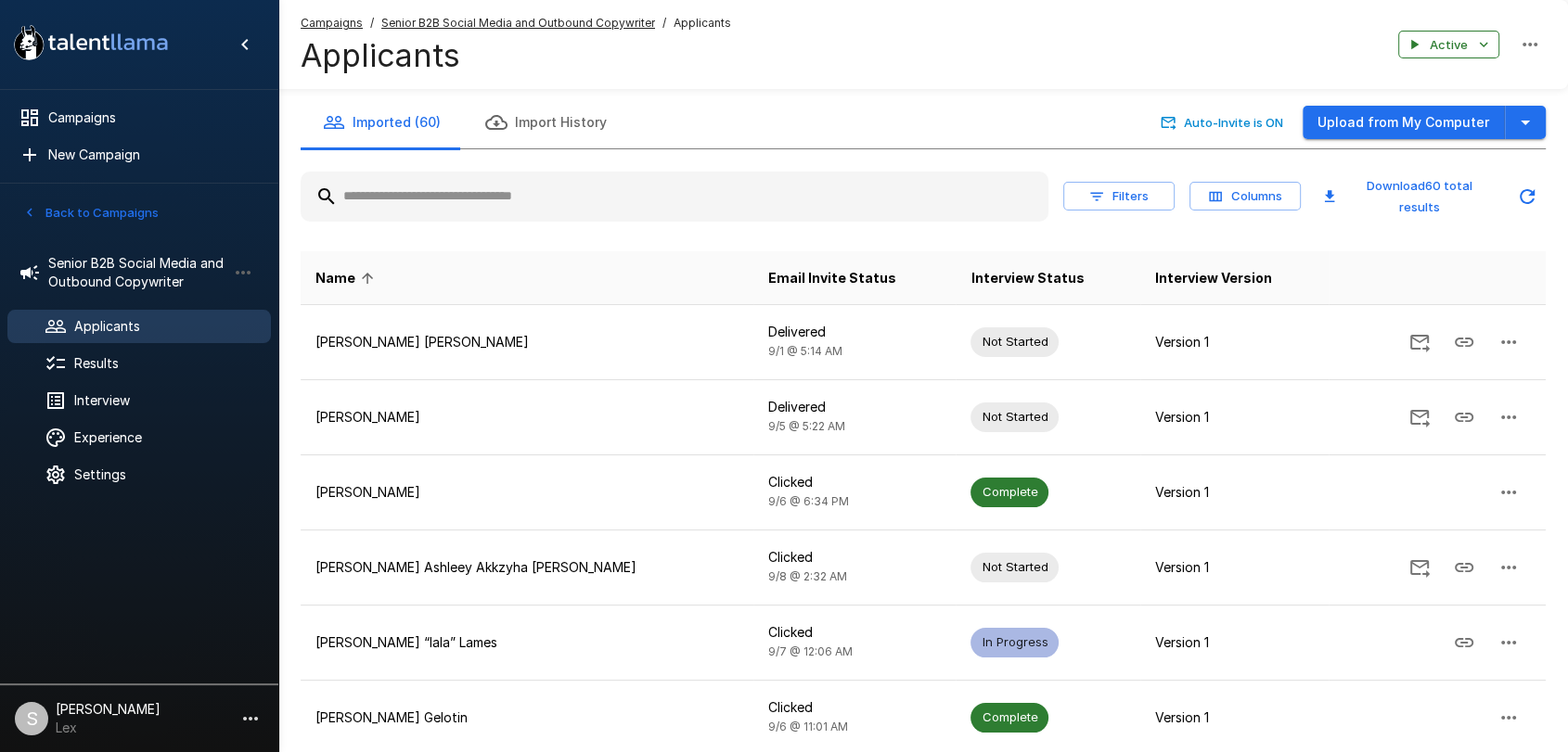
click at [398, 194] on input "text" at bounding box center [674, 197] width 748 height 33
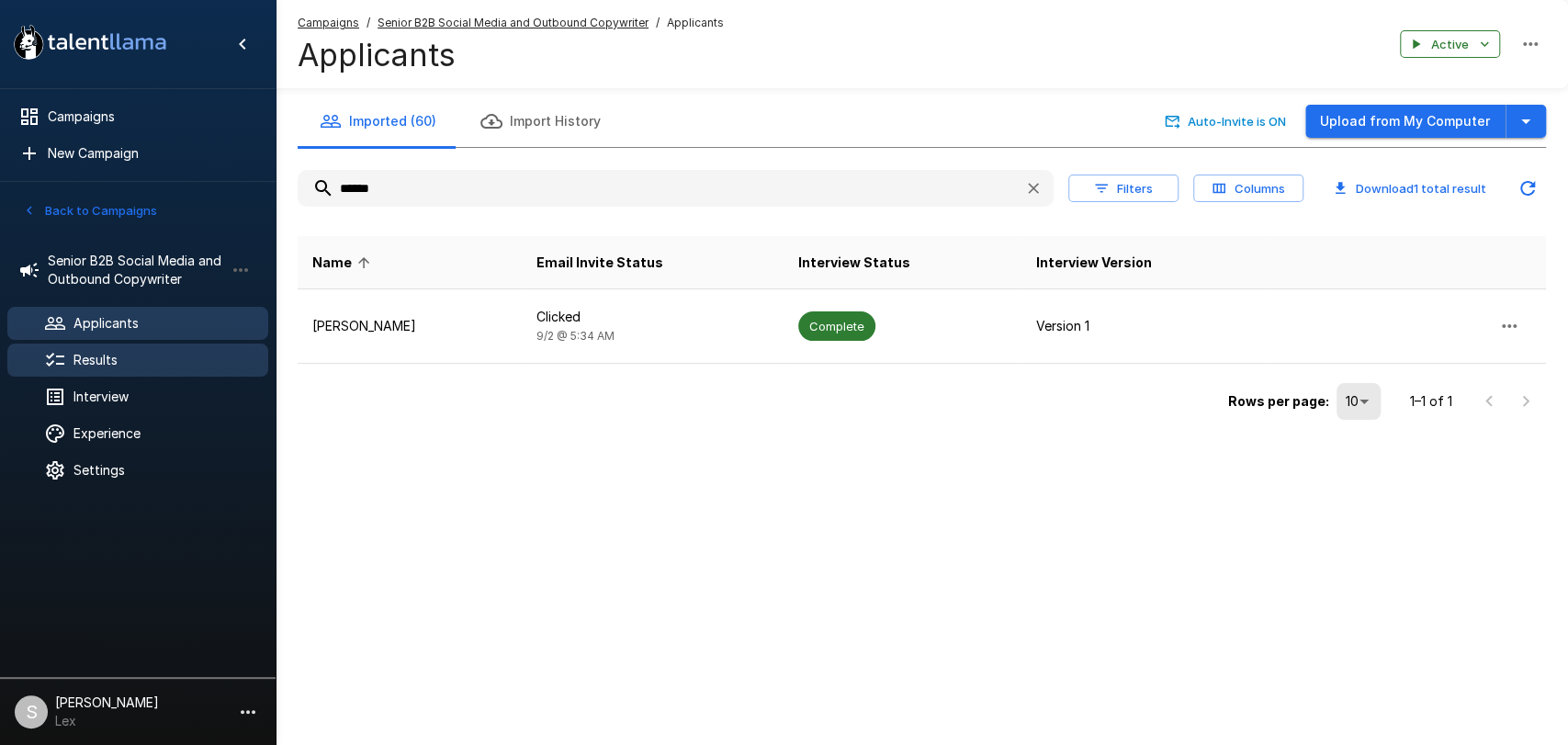
type input "******"
click at [105, 347] on div "Results" at bounding box center [138, 360] width 261 height 33
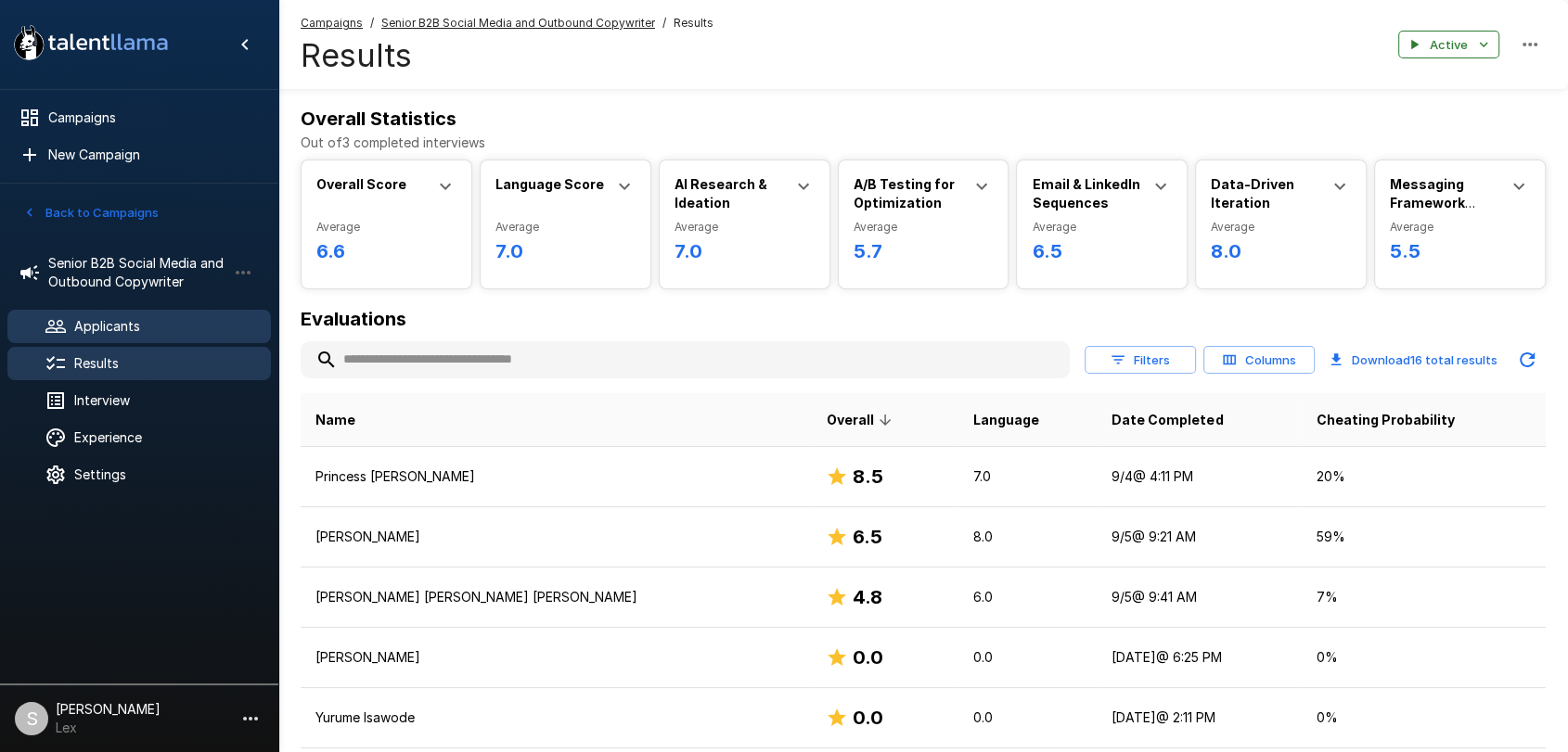
click at [109, 332] on span "Applicants" at bounding box center [164, 326] width 182 height 18
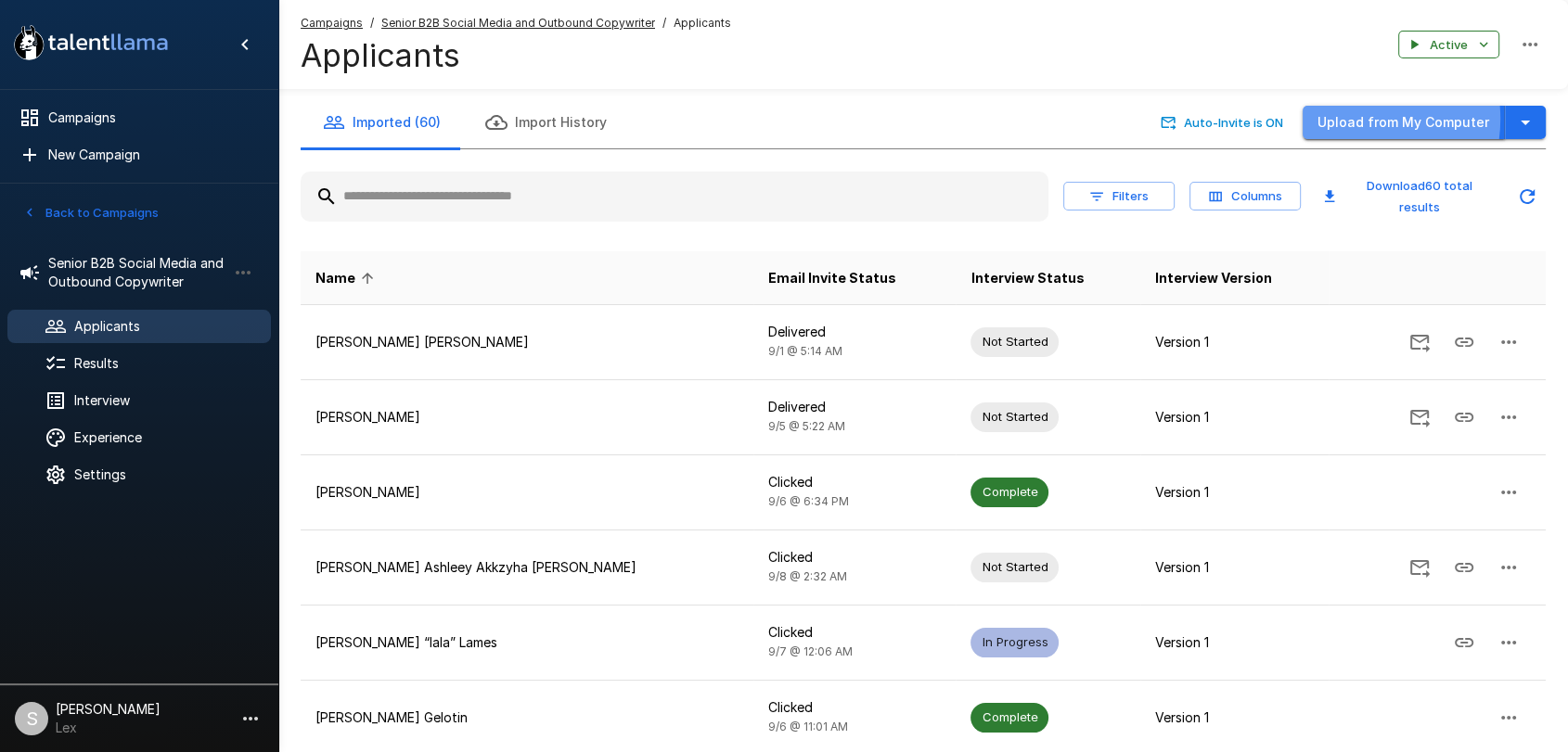
click at [1354, 119] on button "Upload from My Computer" at bounding box center [1404, 123] width 202 height 34
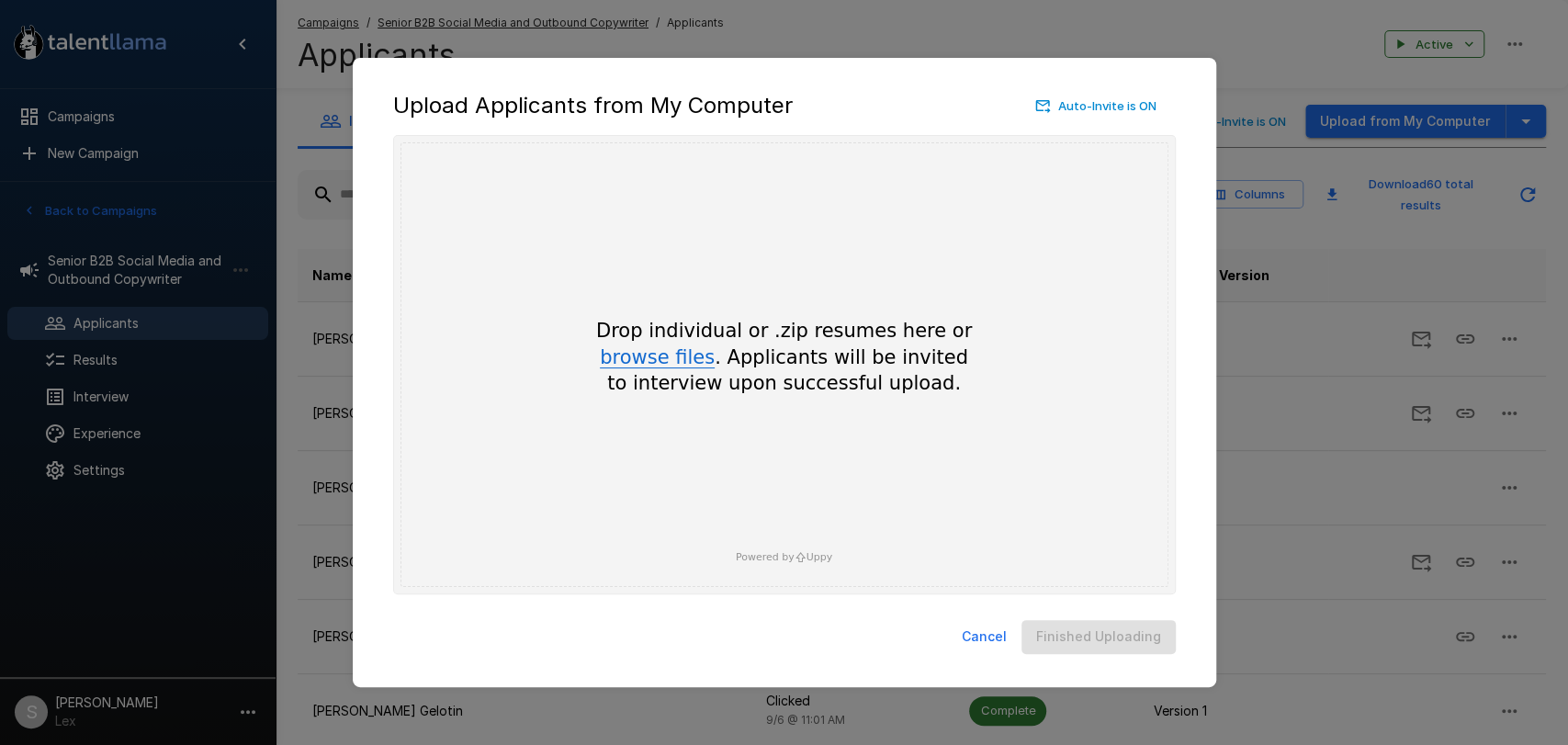
click at [677, 364] on button "browse files" at bounding box center [657, 358] width 115 height 20
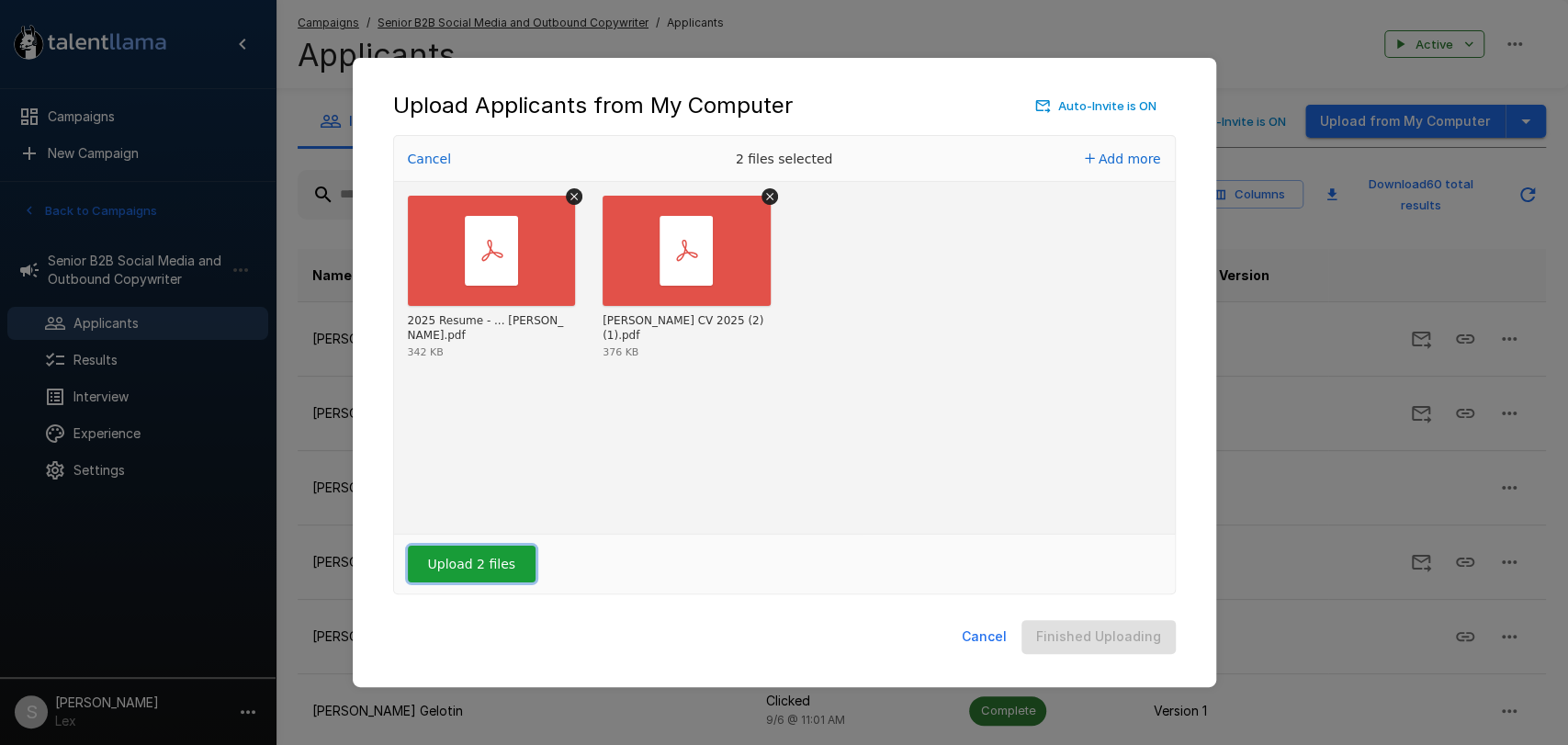
click at [492, 569] on button "Upload 2 files" at bounding box center [471, 564] width 128 height 37
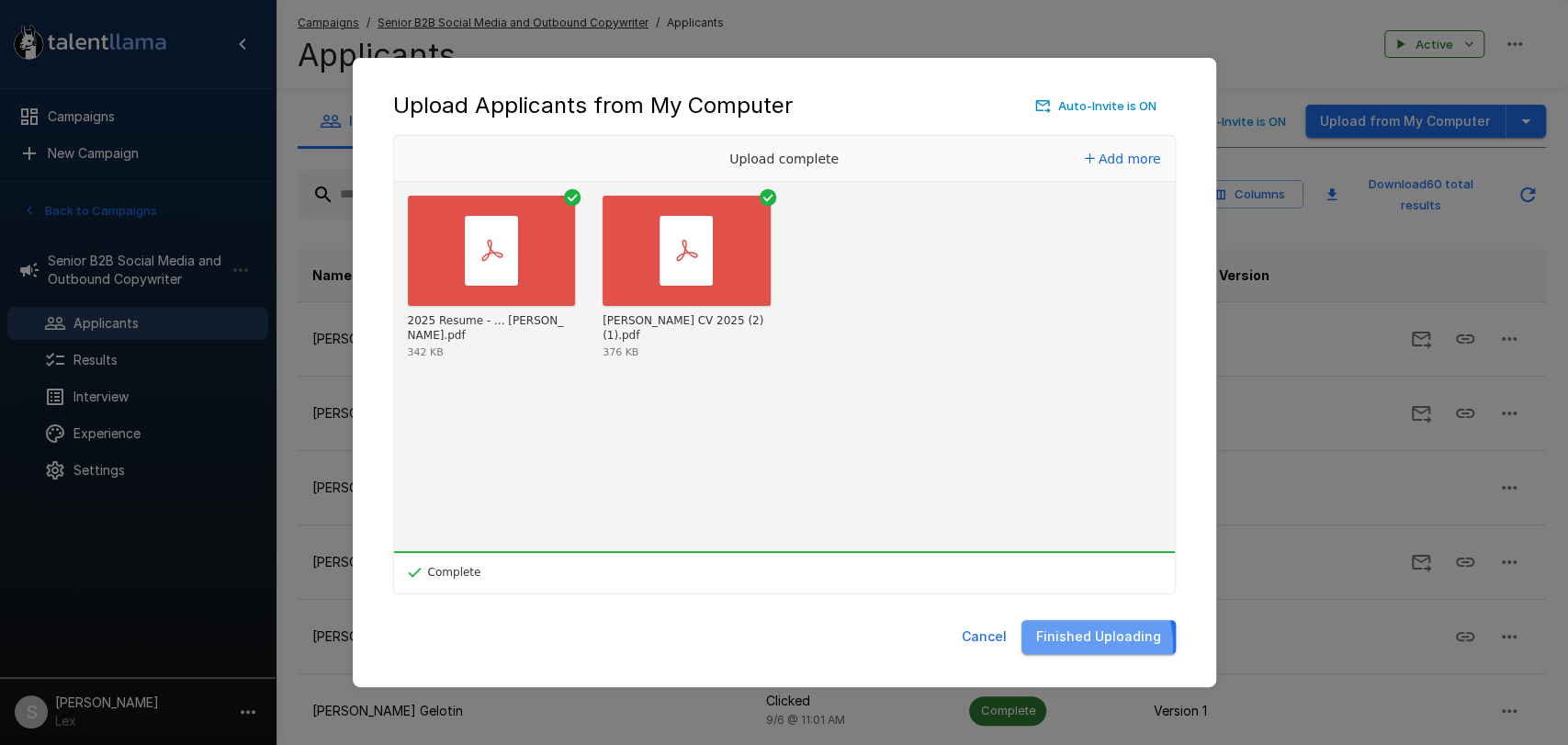
click at [1080, 645] on button "Finished Uploading" at bounding box center [1098, 637] width 154 height 34
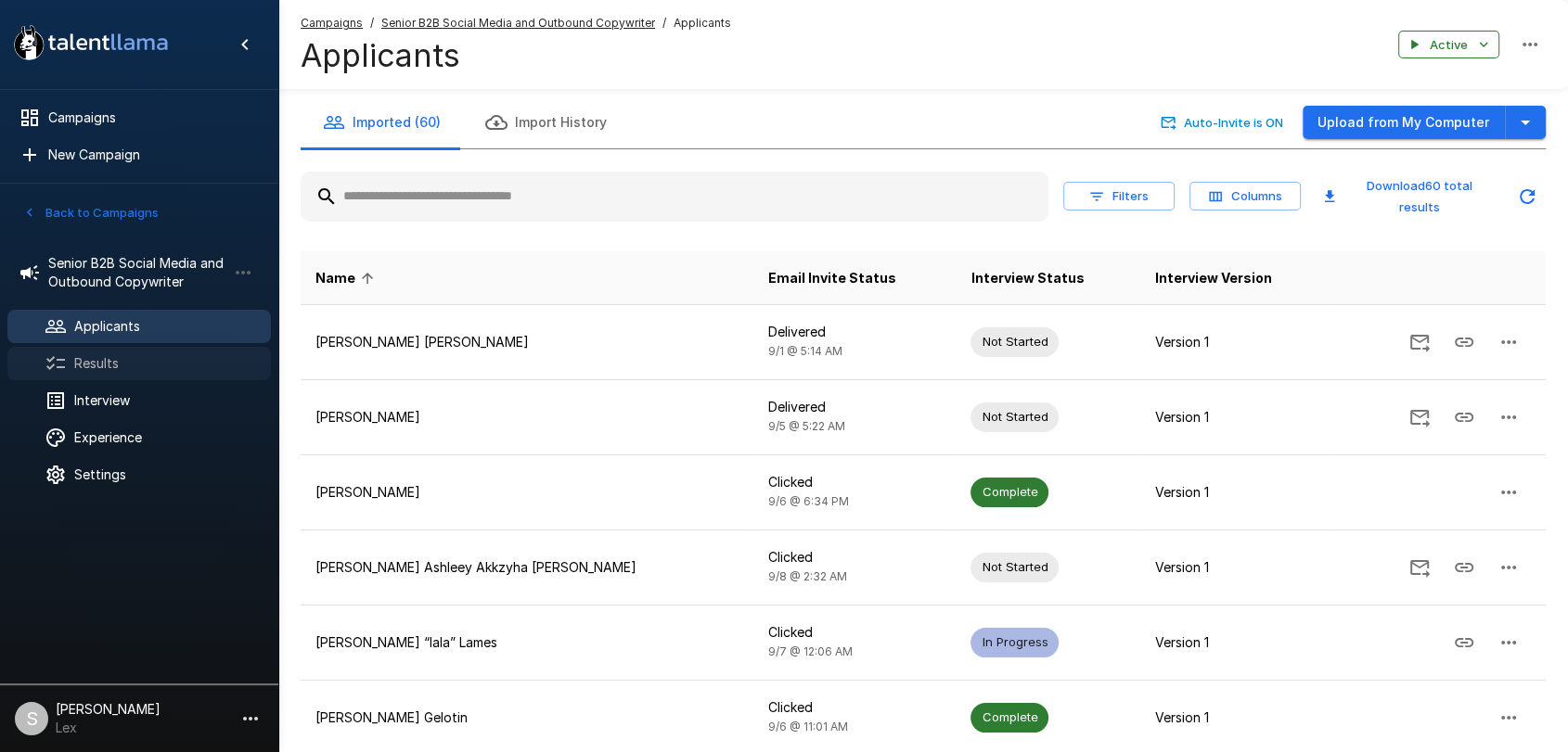
click at [97, 364] on span "Results" at bounding box center [164, 363] width 182 height 18
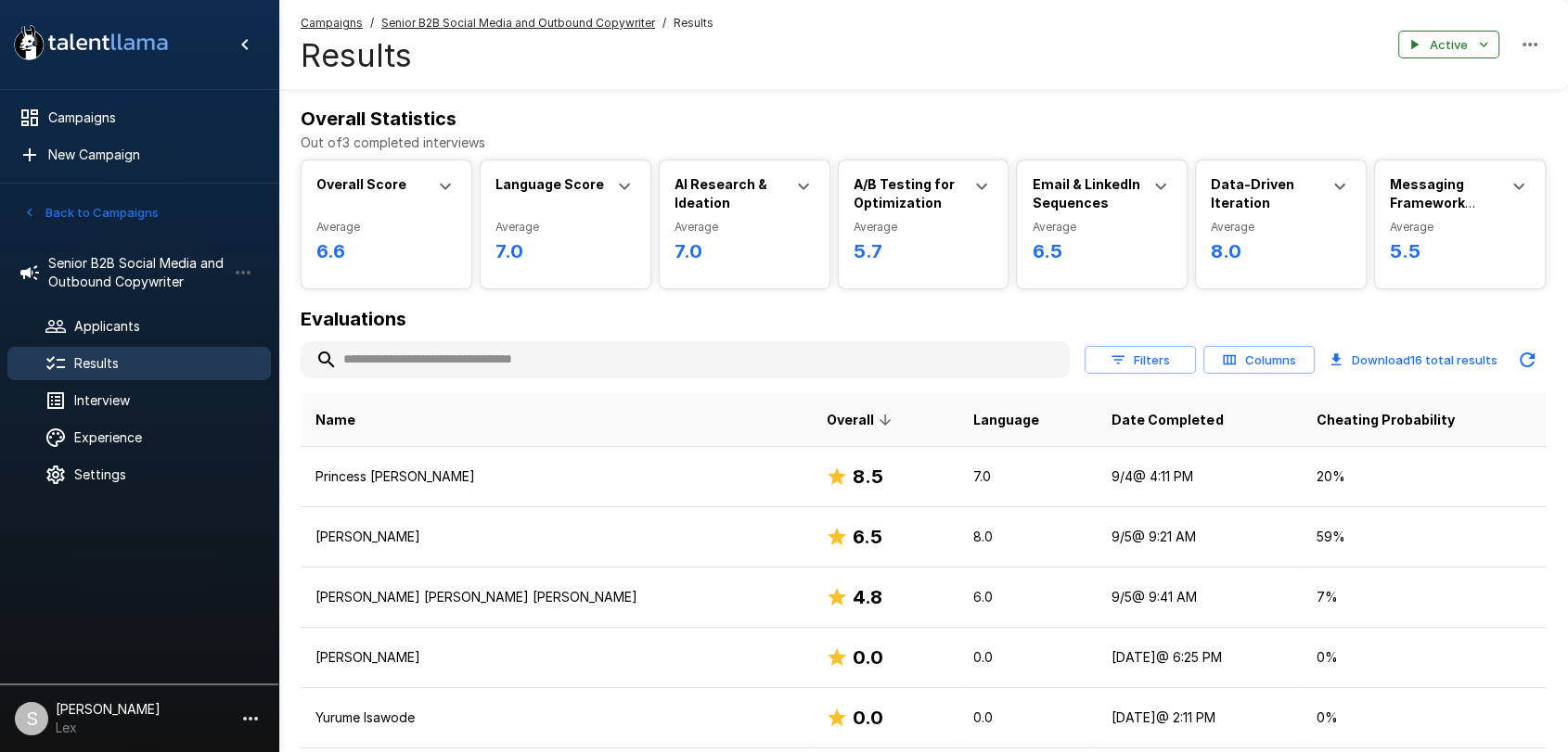
click at [24, 209] on icon "button" at bounding box center [29, 212] width 17 height 17
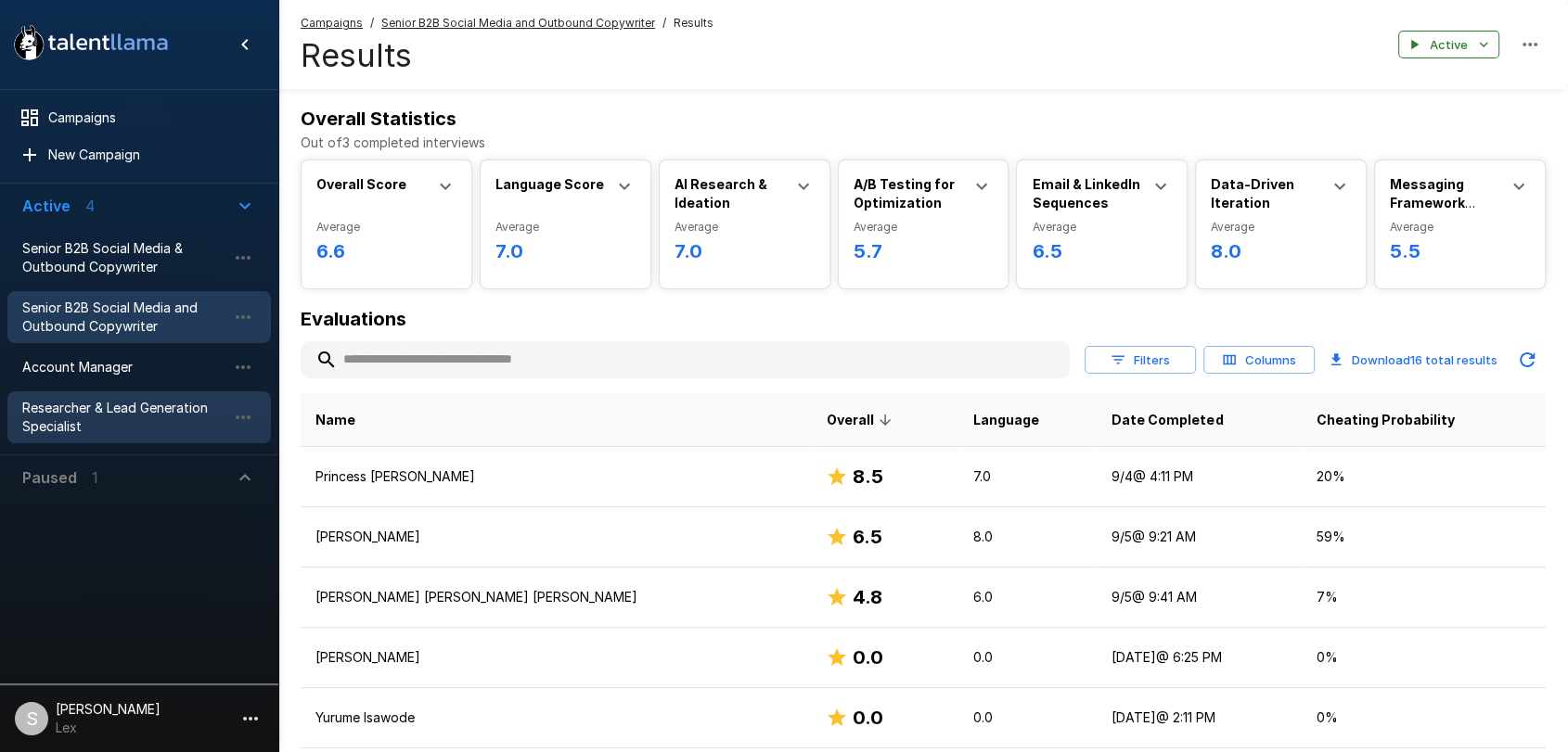
click at [56, 411] on span "Researcher & Lead Generation Specialist" at bounding box center [125, 417] width 204 height 37
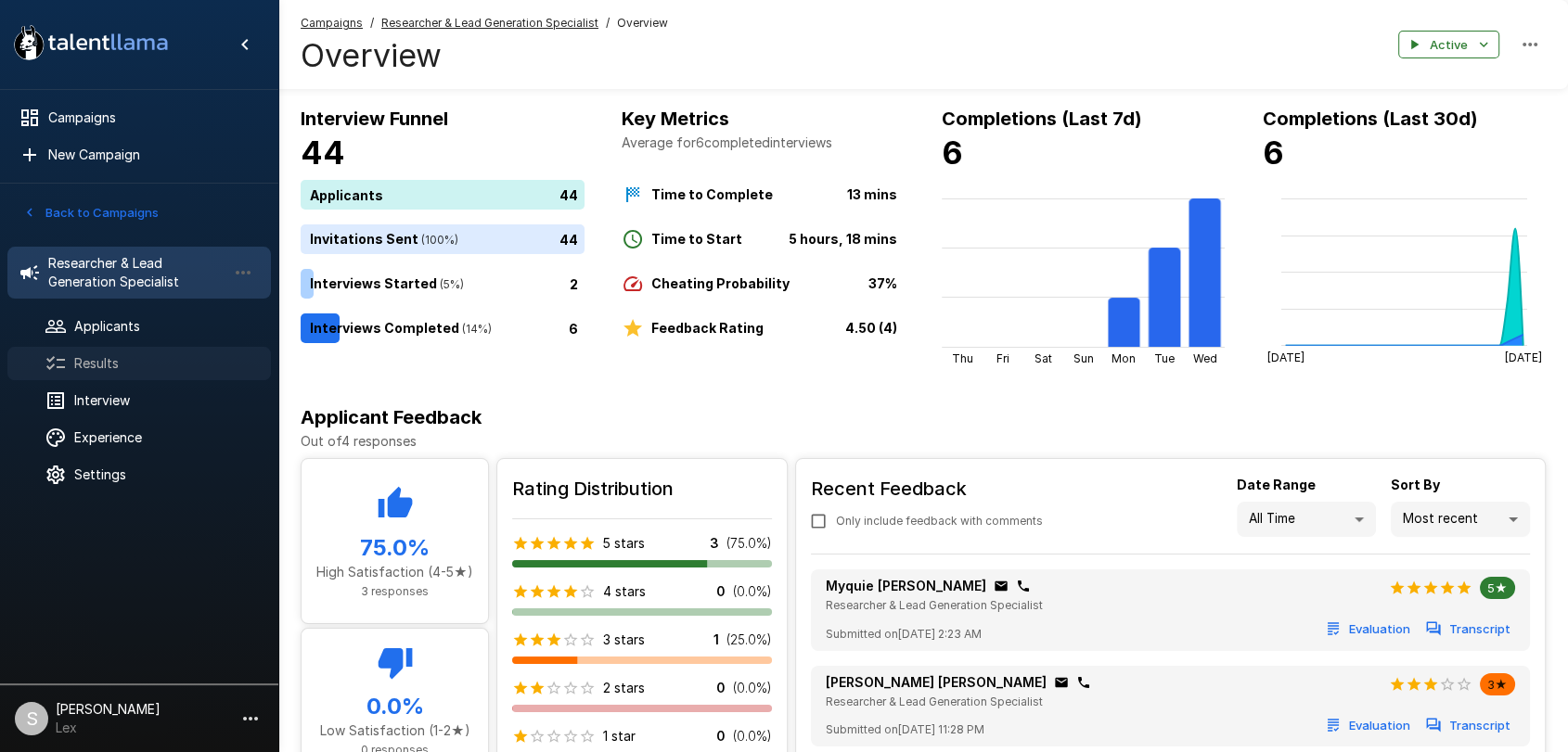
click at [143, 357] on span "Results" at bounding box center [164, 363] width 182 height 18
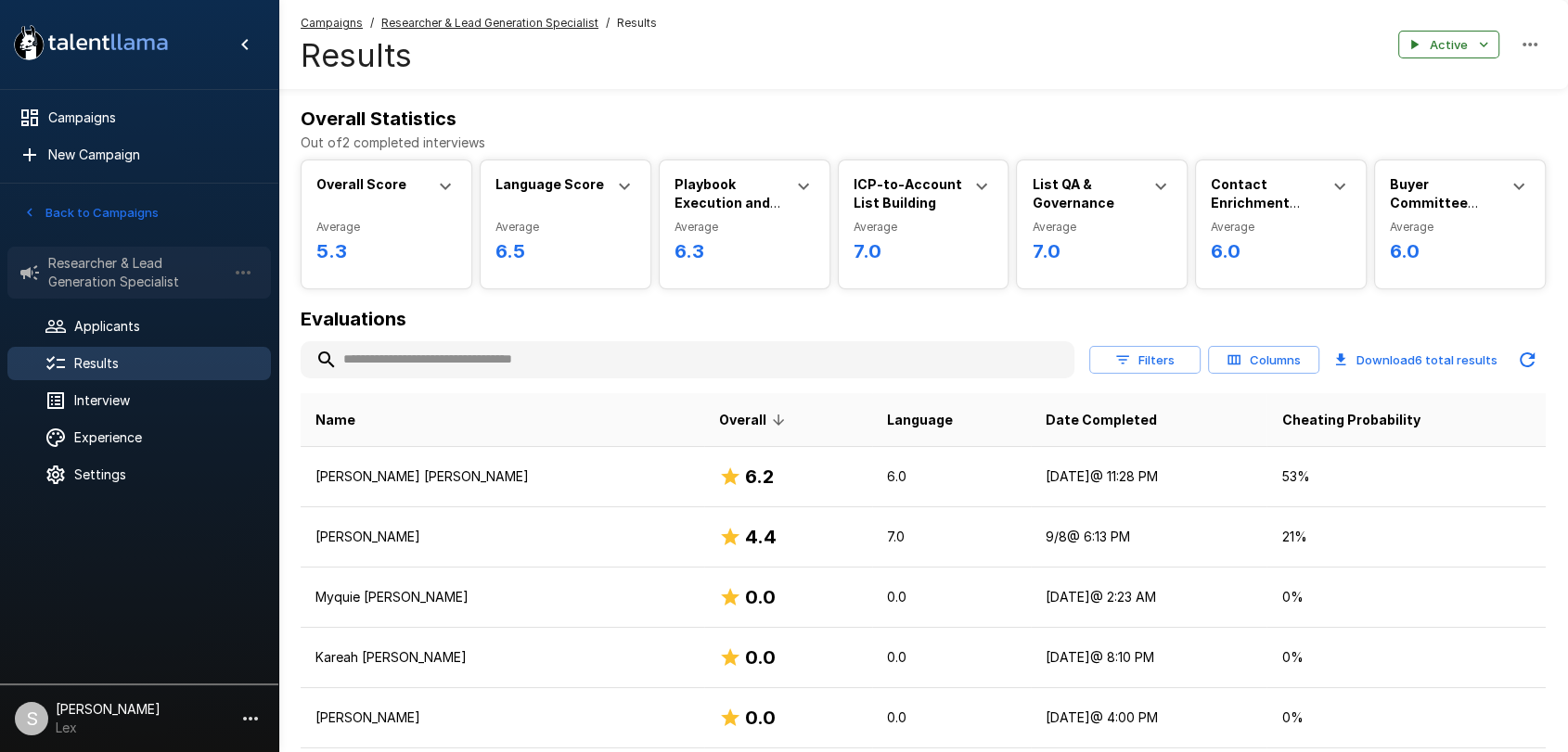
click at [96, 286] on span "Researcher & Lead Generation Specialist" at bounding box center [137, 272] width 178 height 37
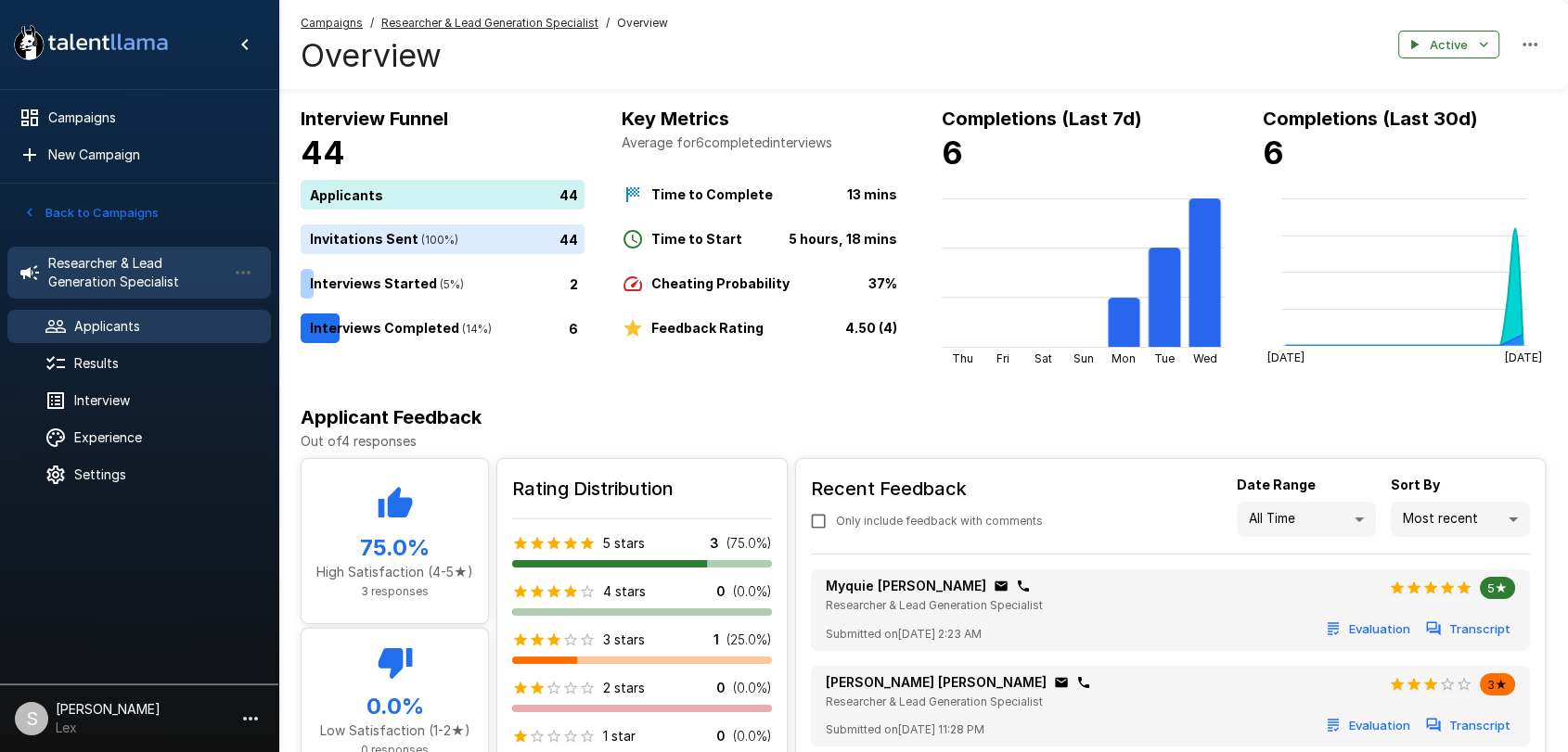
click at [130, 336] on div "Applicants" at bounding box center [139, 327] width 264 height 33
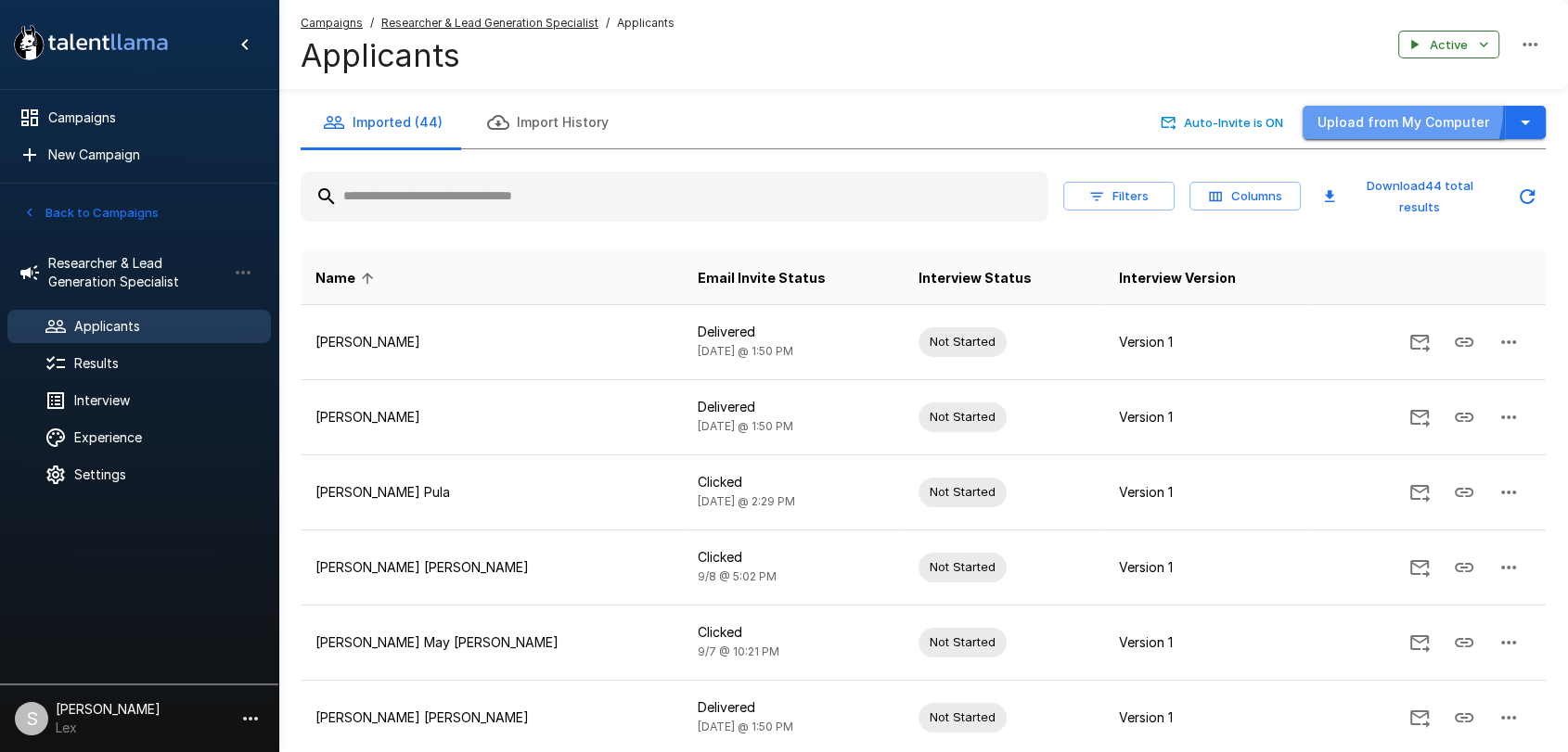
click at [1400, 109] on button "Upload from My Computer" at bounding box center [1404, 123] width 202 height 34
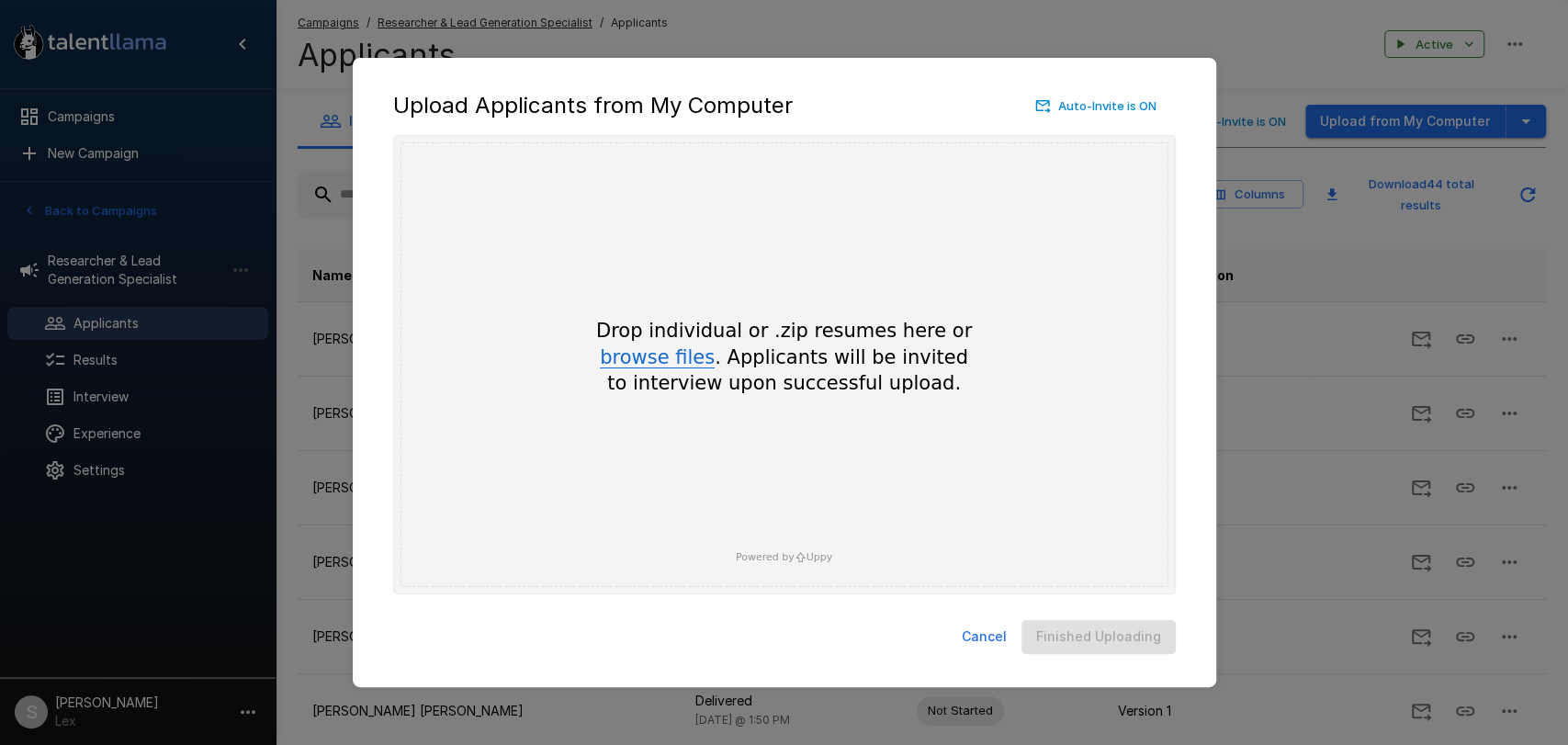
click at [630, 356] on button "browse files" at bounding box center [657, 358] width 115 height 20
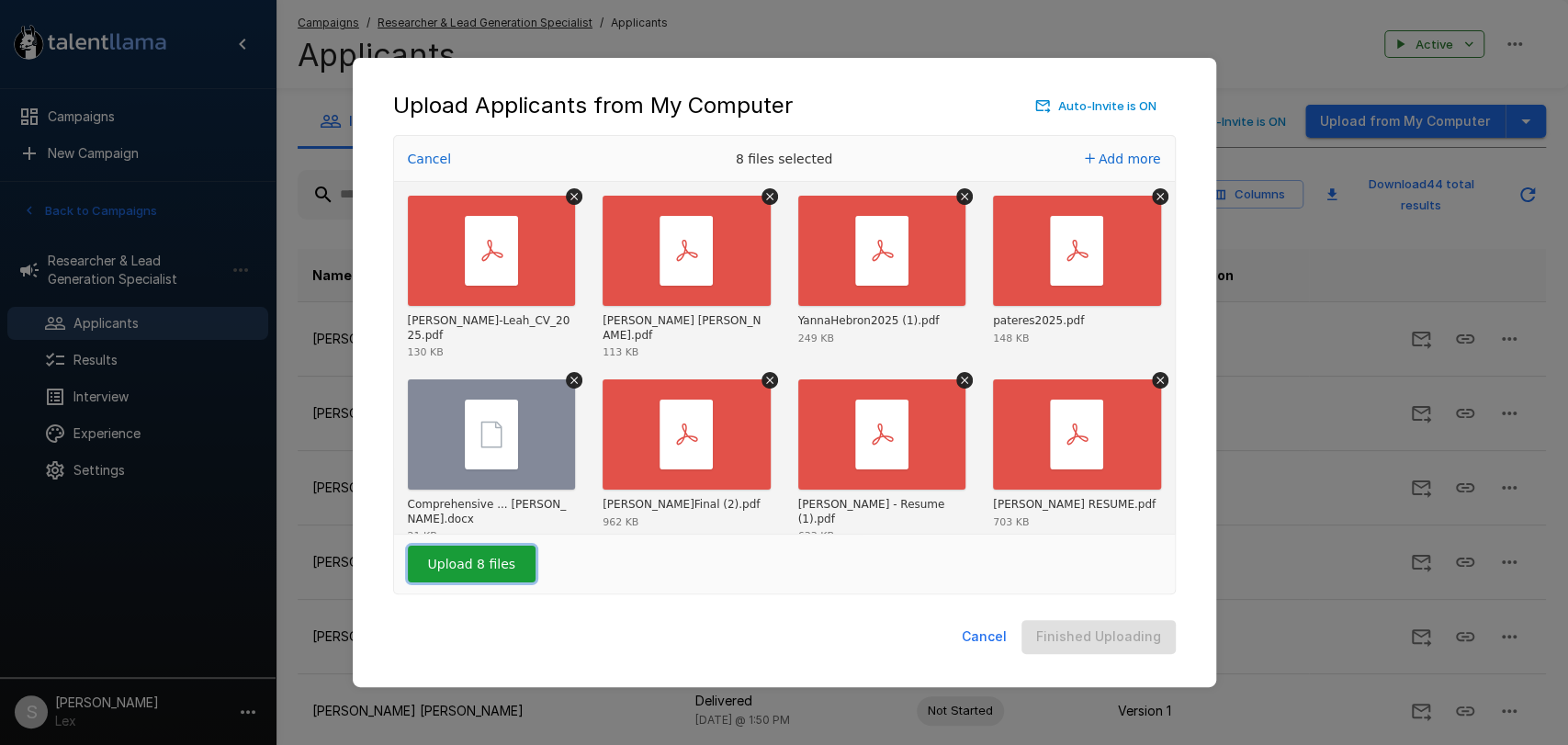
click at [485, 570] on button "Upload 8 files" at bounding box center [471, 564] width 128 height 37
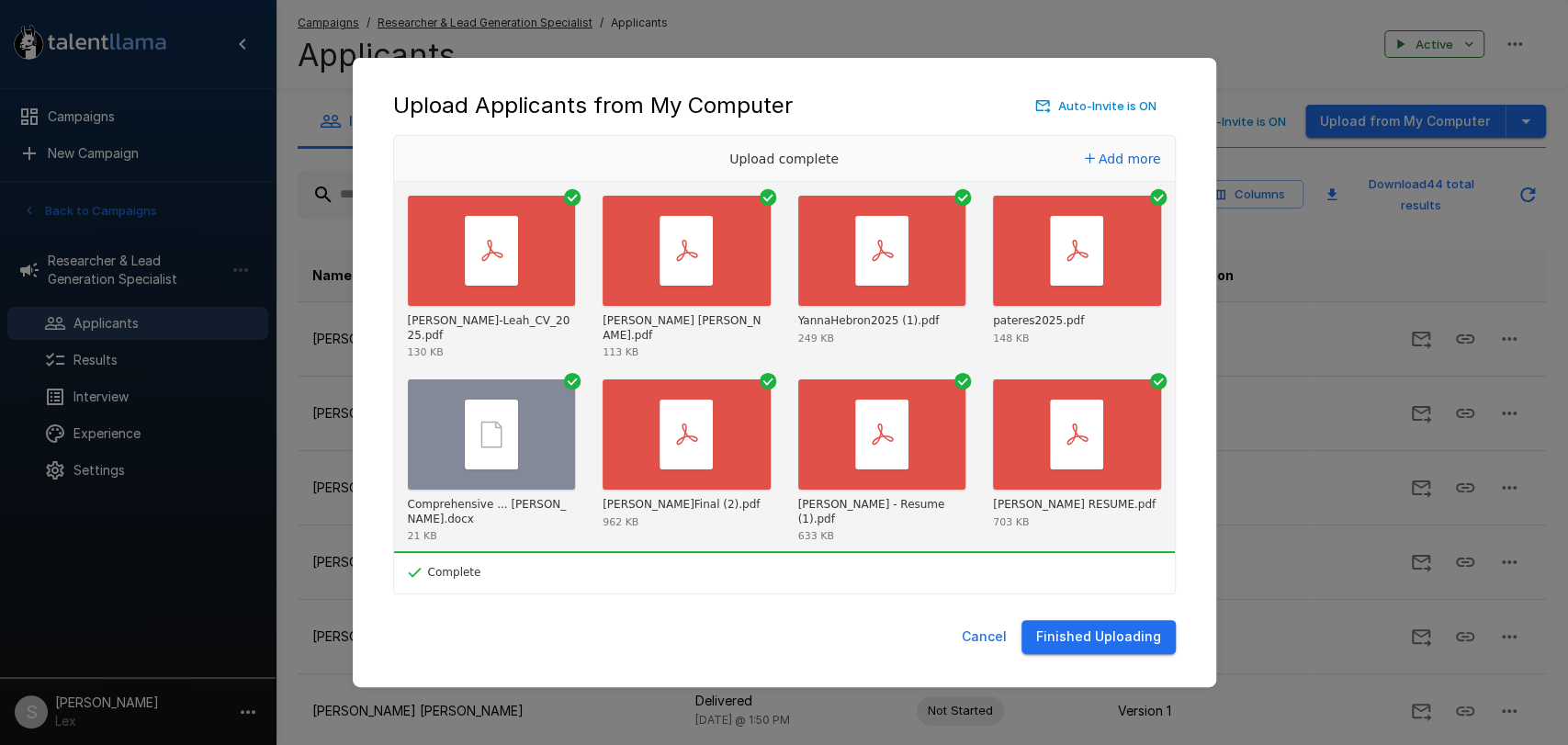
click at [1078, 645] on button "Finished Uploading" at bounding box center [1098, 637] width 154 height 34
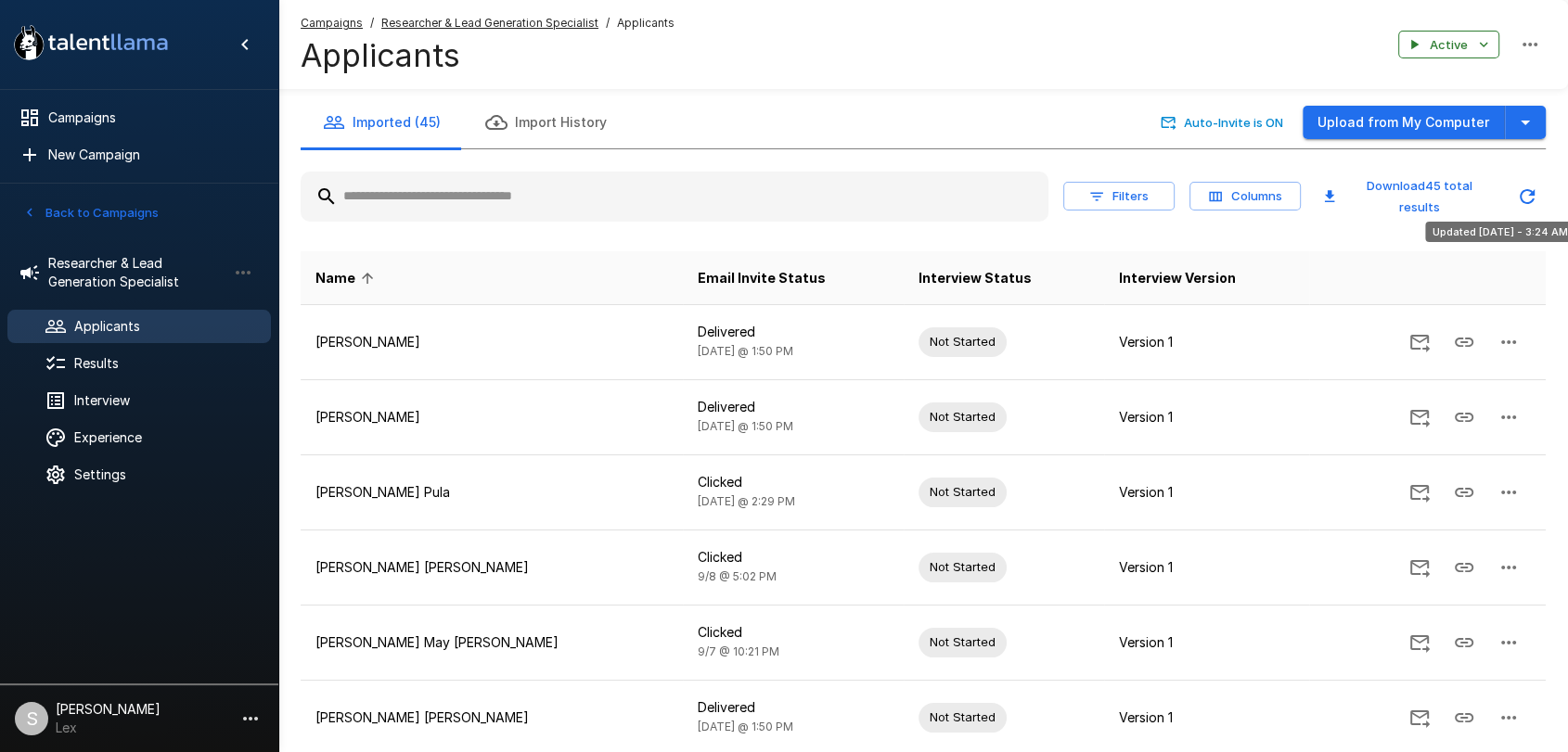
click at [1530, 194] on icon "Updated Today - 3:24 AM" at bounding box center [1526, 197] width 22 height 22
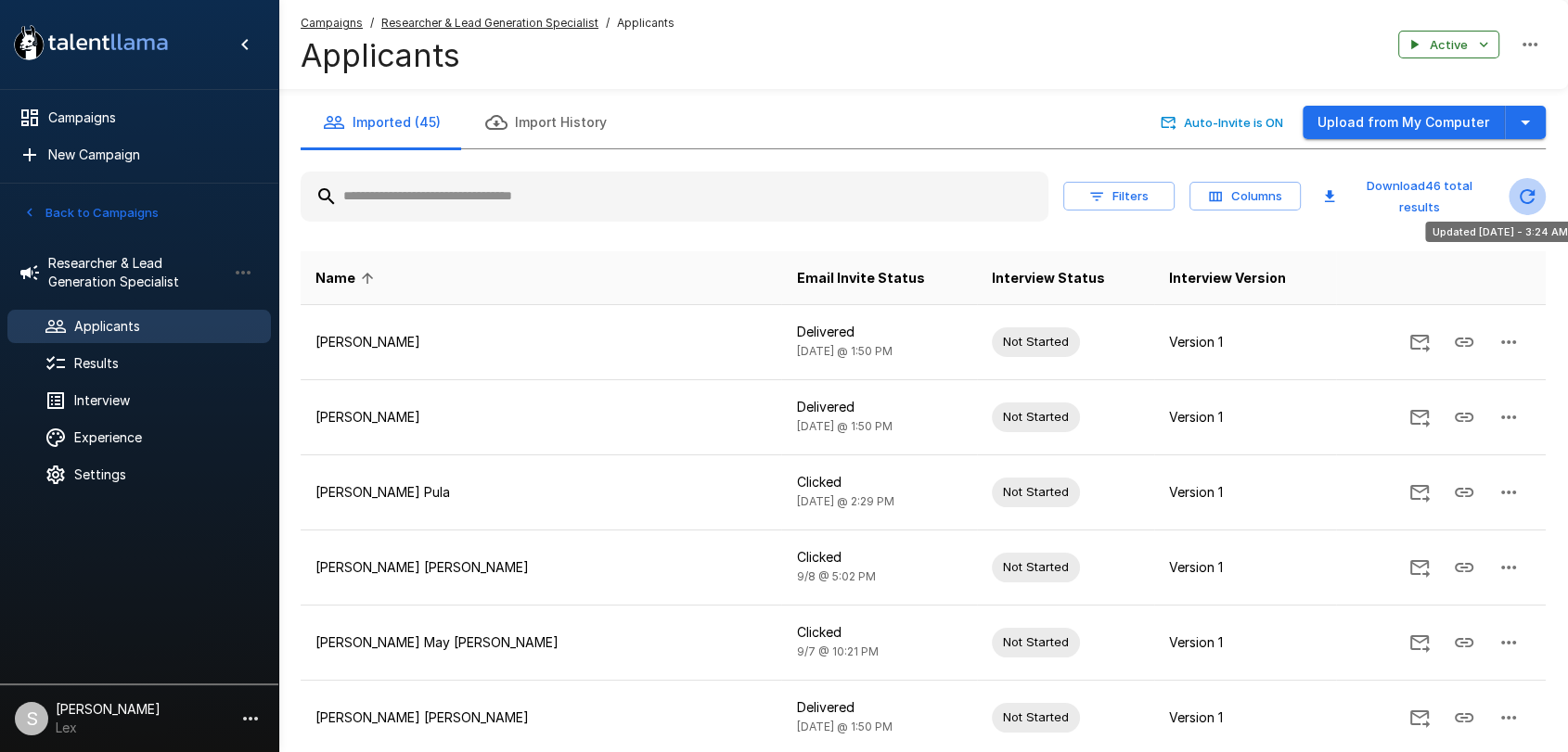
click at [1530, 194] on icon "Updated Today - 3:24 AM" at bounding box center [1526, 197] width 22 height 22
click at [1530, 194] on icon "Refreshing..." at bounding box center [1526, 197] width 22 height 22
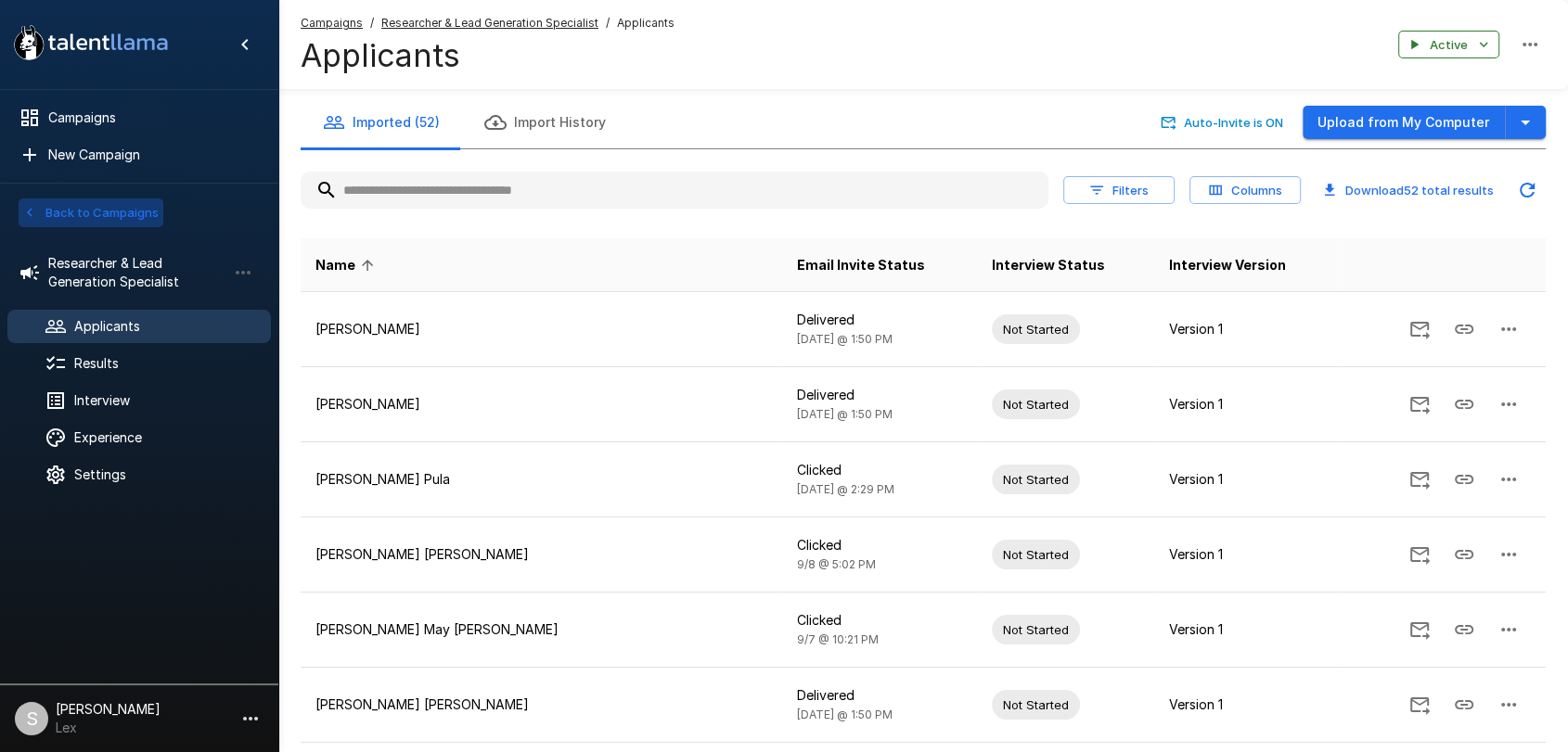
click at [66, 207] on button "Back to Campaigns" at bounding box center [90, 213] width 145 height 29
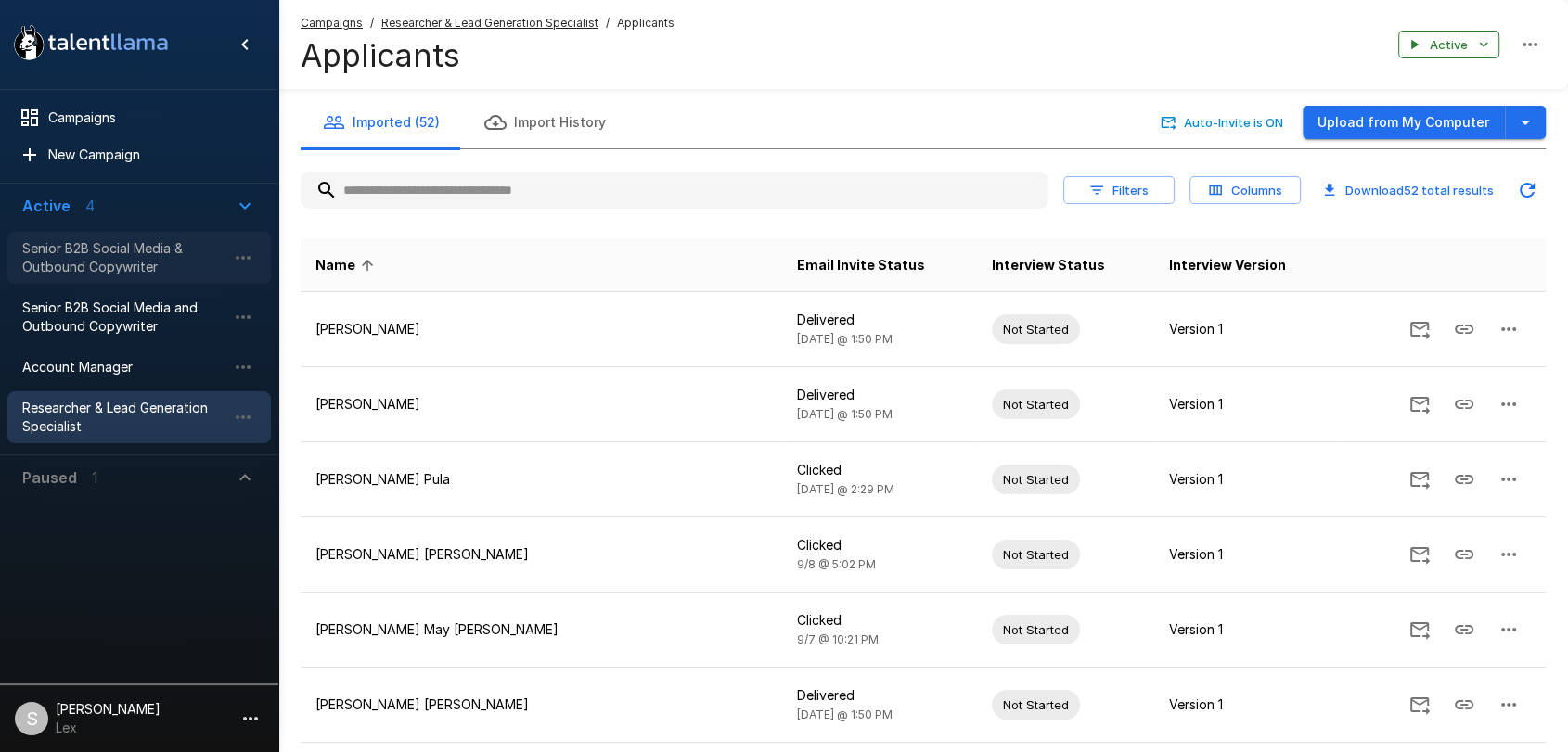
click at [57, 255] on span "Senior B2B Social Media & Outbound Copywriter" at bounding box center [125, 258] width 204 height 37
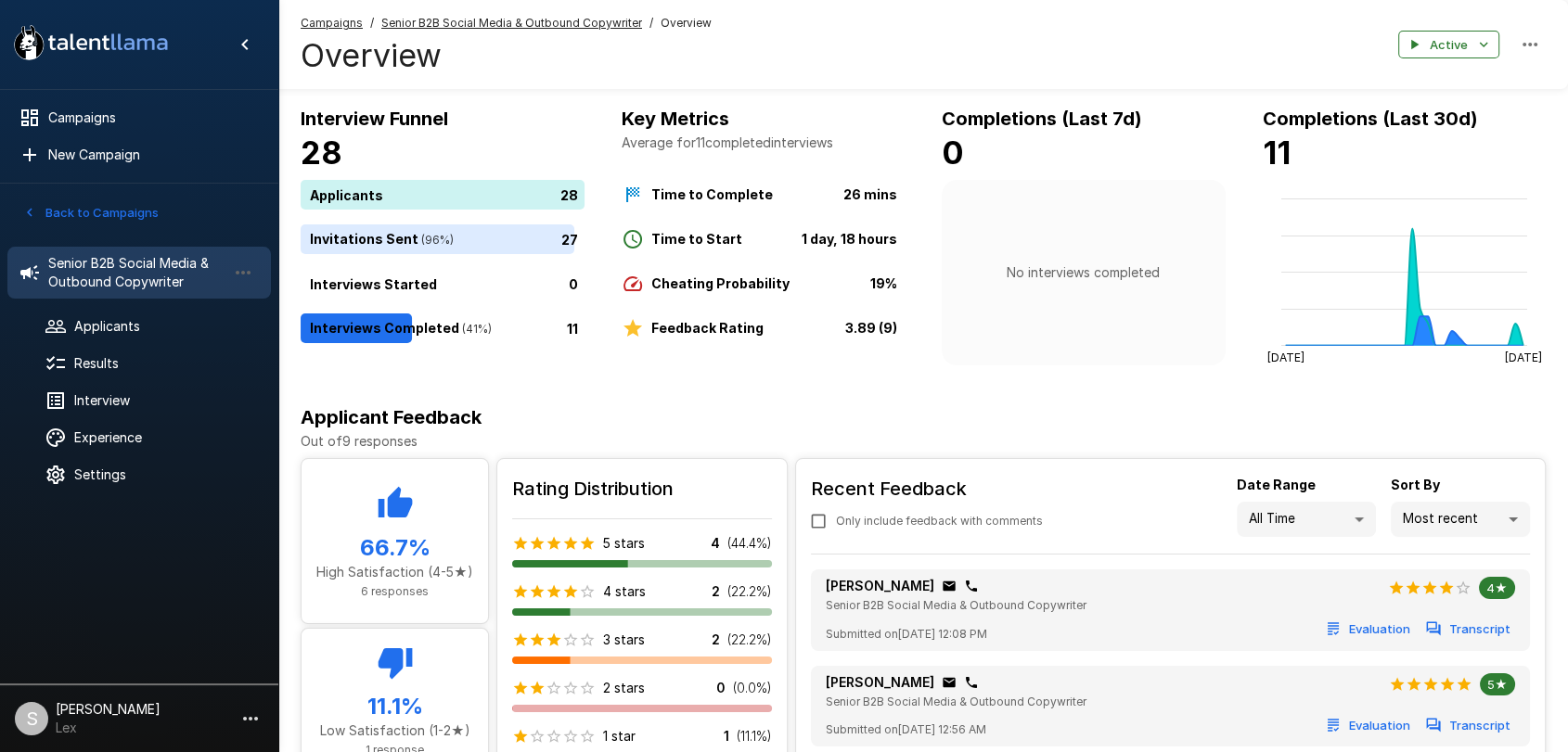
drag, startPoint x: 637, startPoint y: 24, endPoint x: 374, endPoint y: 30, distance: 263.1
click at [374, 30] on div "Campaigns / Senior B2B Social Media & Outbound Copywriter / Overview" at bounding box center [506, 22] width 410 height 18
copy div "Senior B2B Social Media & Outbound Copywriter"
